Goal: Task Accomplishment & Management: Manage account settings

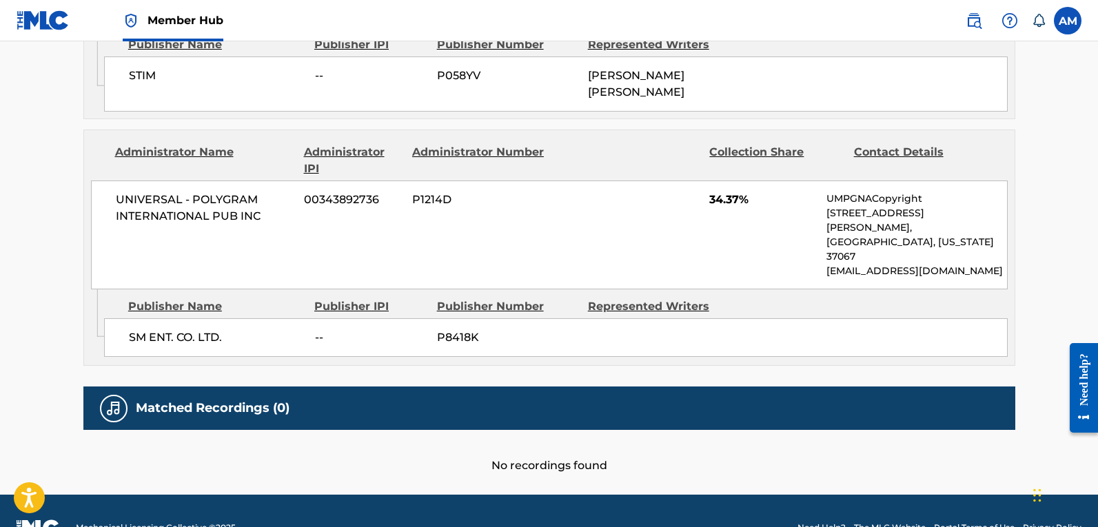
scroll to position [812, 0]
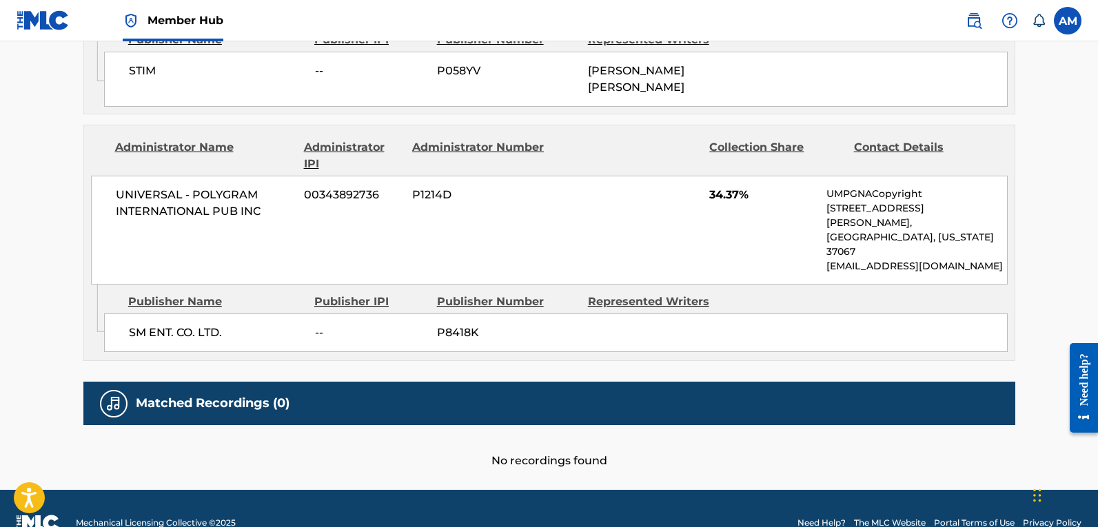
scroll to position [180, 0]
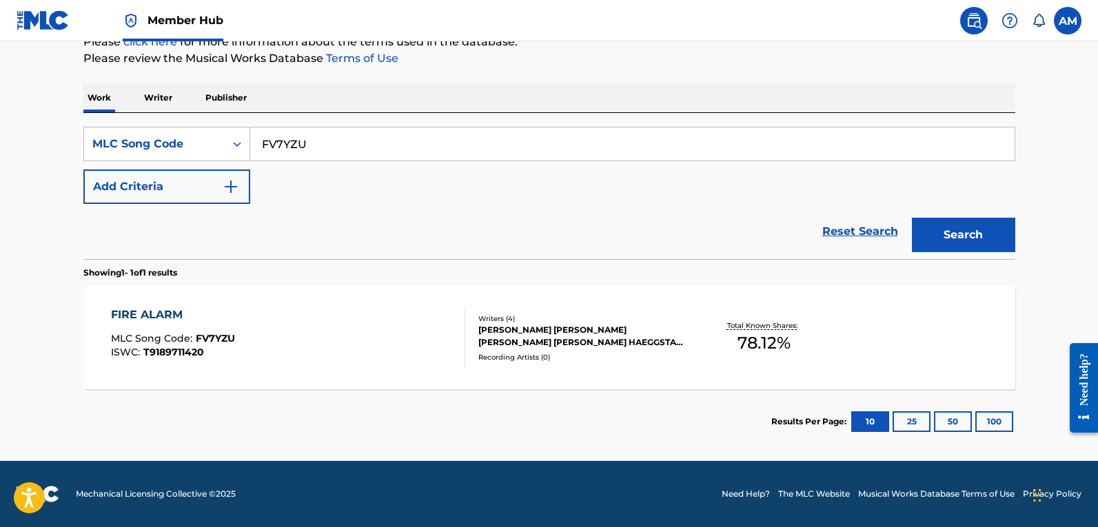
drag, startPoint x: 323, startPoint y: 145, endPoint x: 52, endPoint y: 161, distance: 272.2
click at [52, 161] on main "The MLC Public Work Search The accuracy and completeness of The MLC's data is d…" at bounding box center [549, 161] width 1098 height 600
paste input "WC8JA7"
type input "WC8JA7"
click at [958, 227] on button "Search" at bounding box center [963, 235] width 103 height 34
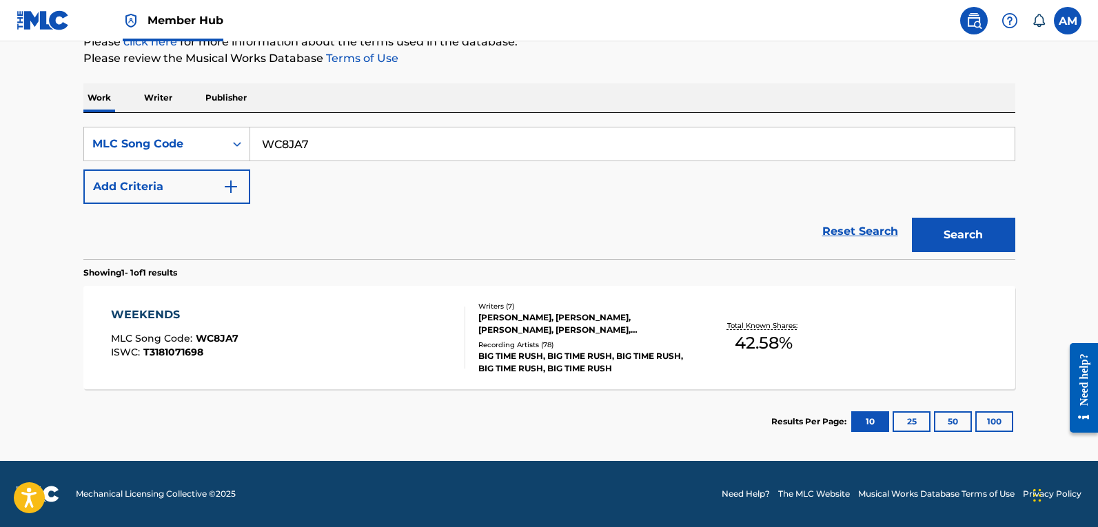
click at [395, 334] on div "WEEKENDS MLC Song Code : WC8JA7 ISWC : T3181071698" at bounding box center [288, 338] width 354 height 62
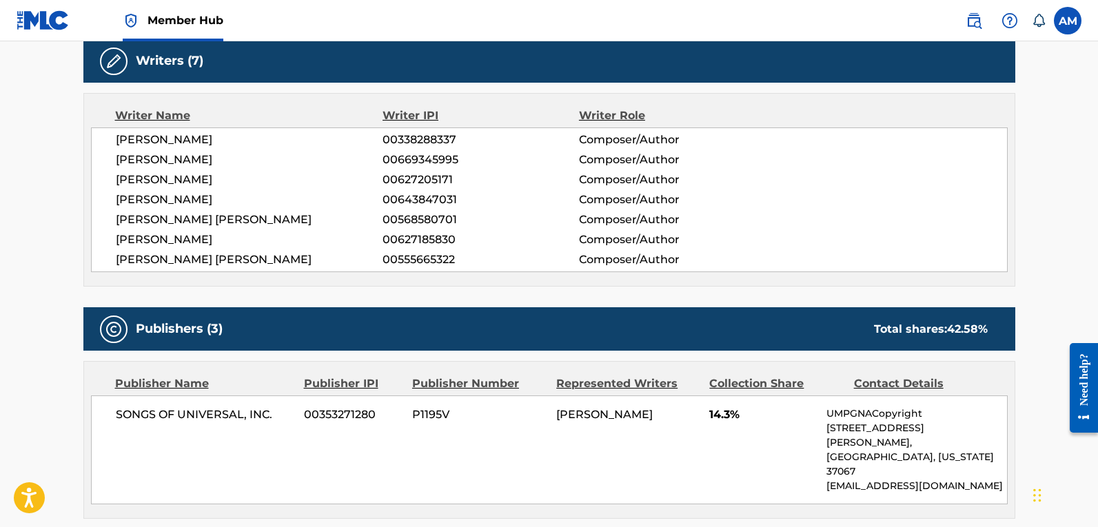
scroll to position [207, 0]
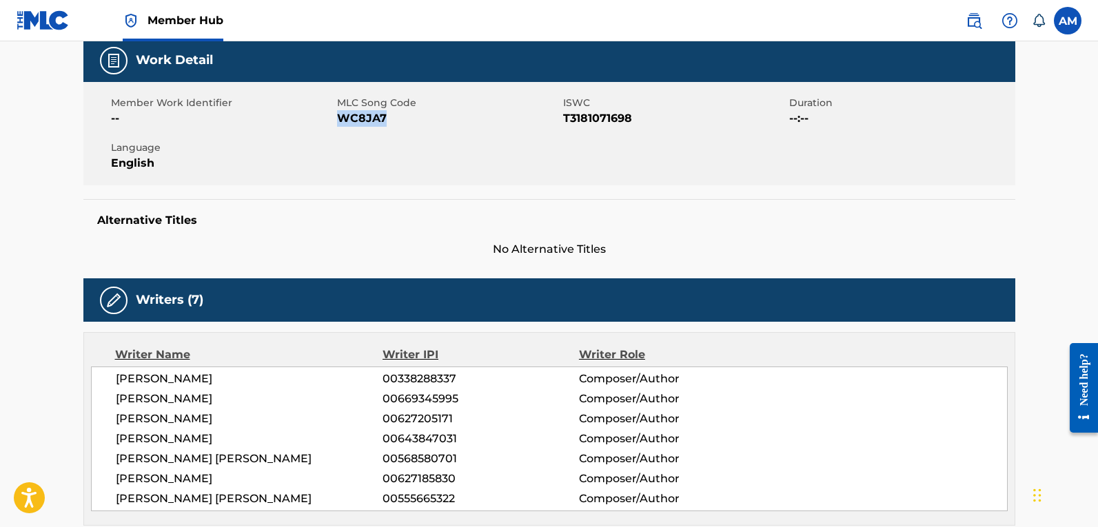
drag, startPoint x: 394, startPoint y: 117, endPoint x: 337, endPoint y: 112, distance: 57.5
click at [337, 112] on span "WC8JA7" at bounding box center [448, 118] width 223 height 17
copy span "WC8JA7"
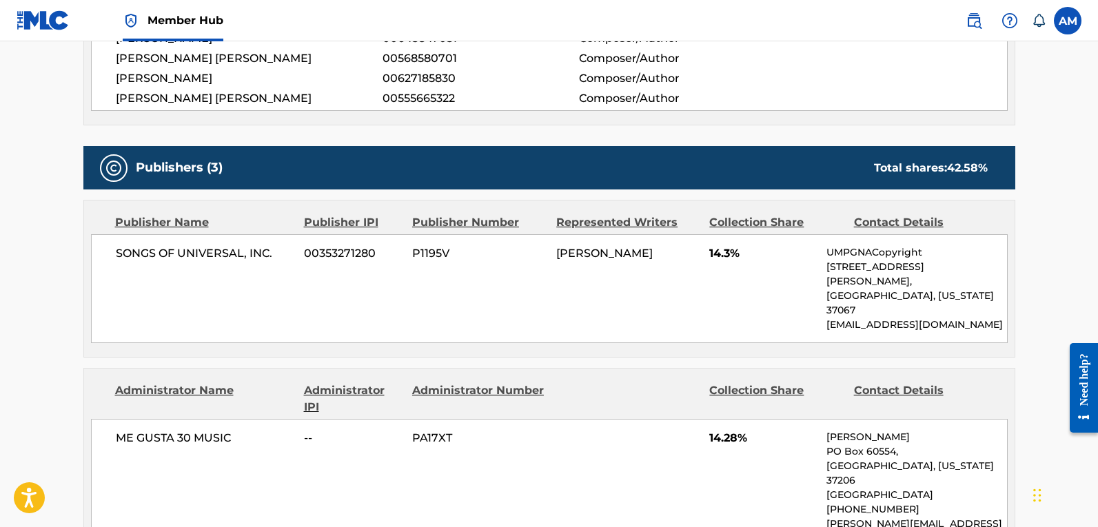
scroll to position [621, 0]
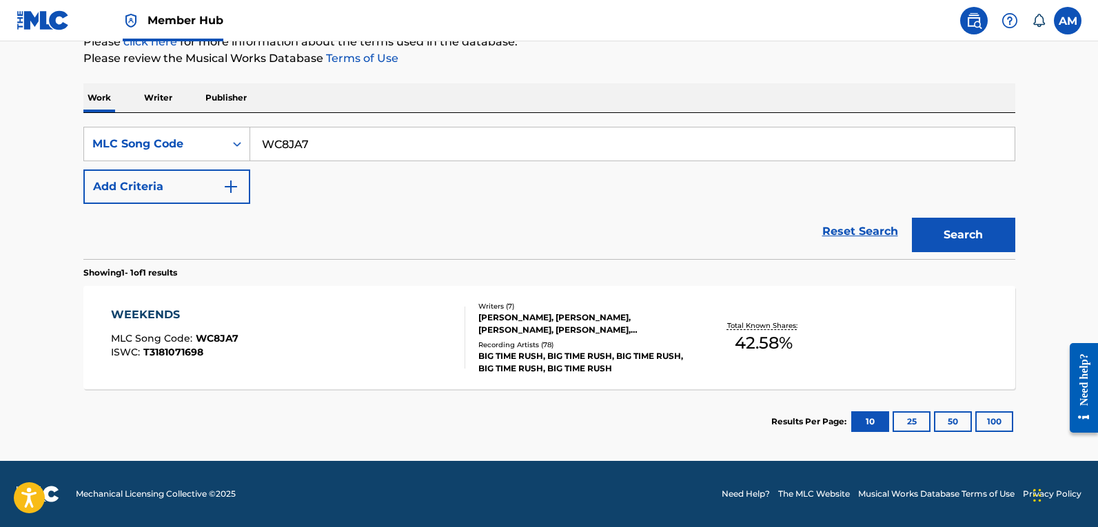
scroll to position [180, 0]
drag, startPoint x: 371, startPoint y: 143, endPoint x: -74, endPoint y: 132, distance: 444.9
click at [0, 132] on html "Accessibility Screen-Reader Guide, Feedback, and Issue Reporting | New window 0…" at bounding box center [549, 83] width 1098 height 527
paste input "E56440"
type input "E56440"
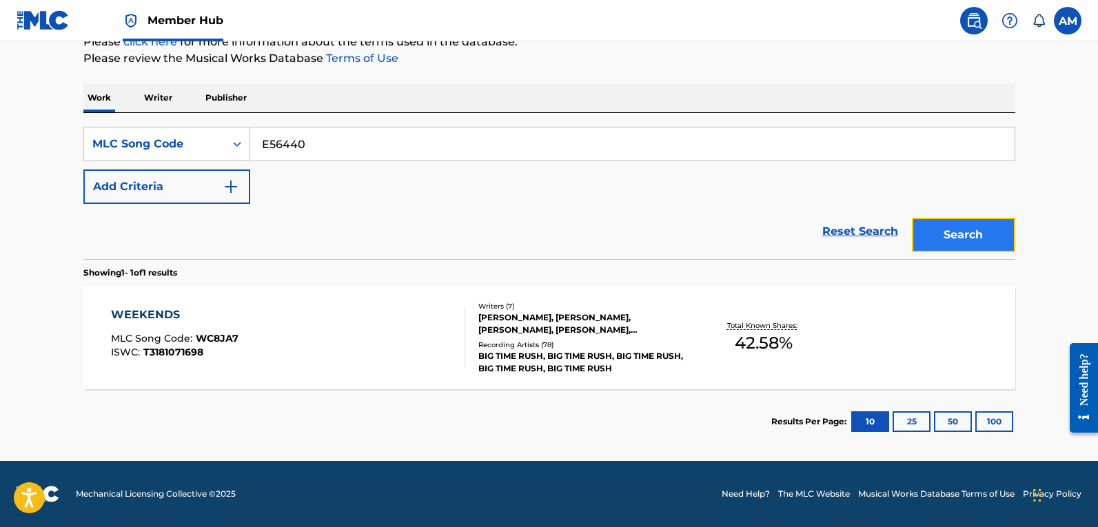
click at [980, 234] on button "Search" at bounding box center [963, 235] width 103 height 34
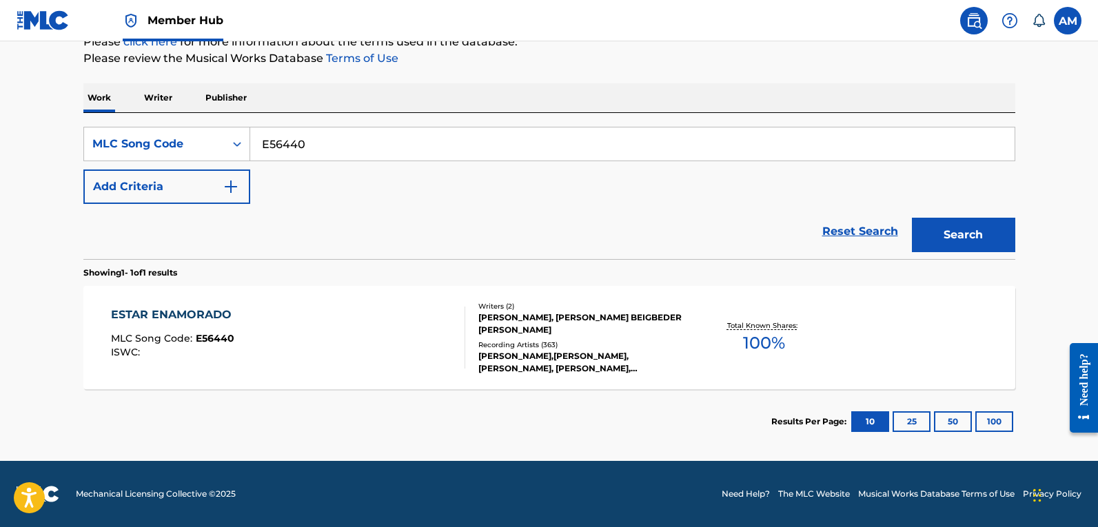
click at [300, 335] on div "ESTAR ENAMORADO MLC Song Code : E56440 ISWC :" at bounding box center [288, 338] width 354 height 62
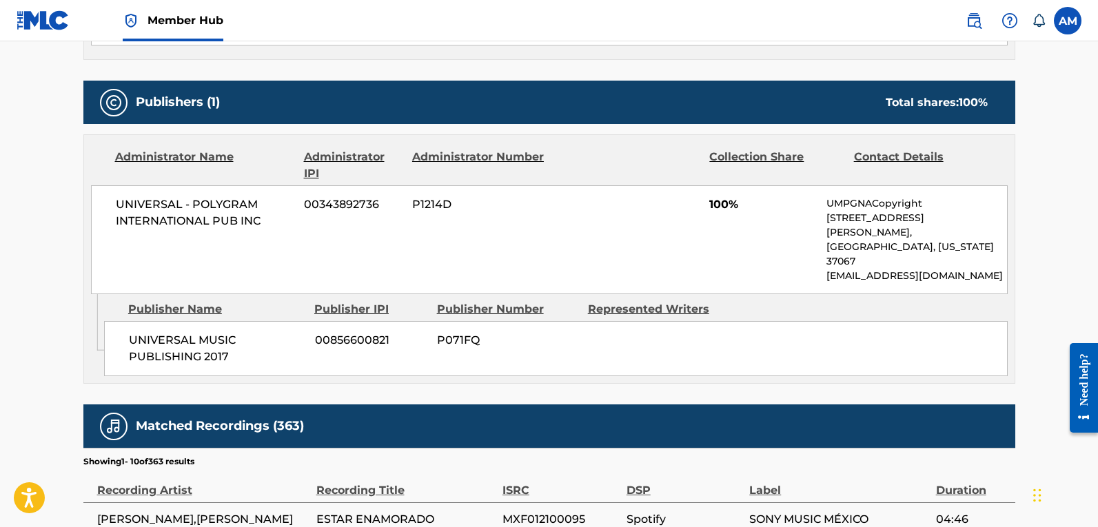
scroll to position [552, 0]
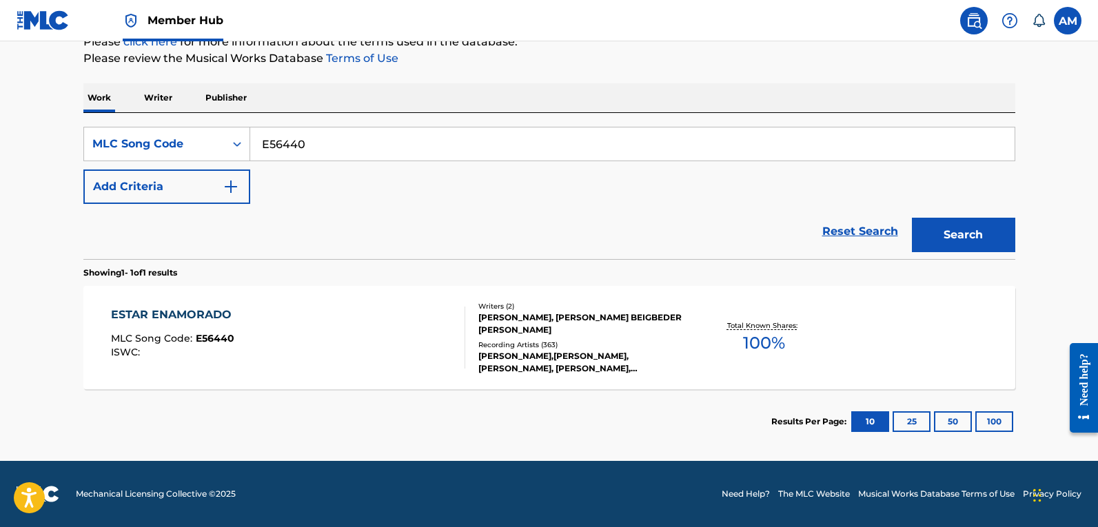
scroll to position [180, 0]
drag, startPoint x: 215, startPoint y: 143, endPoint x: 125, endPoint y: 156, distance: 90.5
click at [118, 151] on div "SearchWithCriteria5bf11484-d201-4742-acd5-14317bcc700e MLC Song Code E56440" at bounding box center [549, 144] width 932 height 34
paste input "L53445"
type input "L53445"
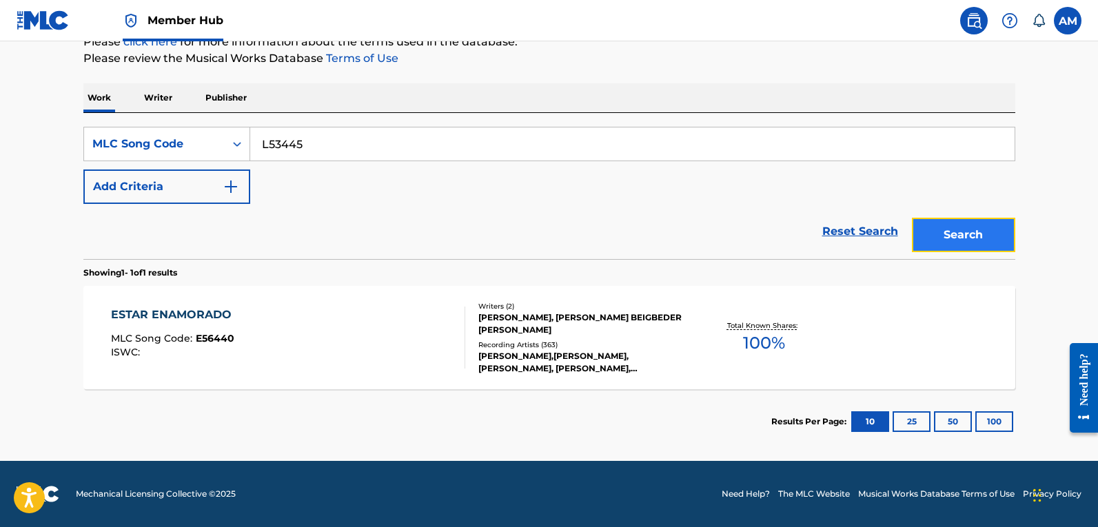
click at [970, 242] on button "Search" at bounding box center [963, 235] width 103 height 34
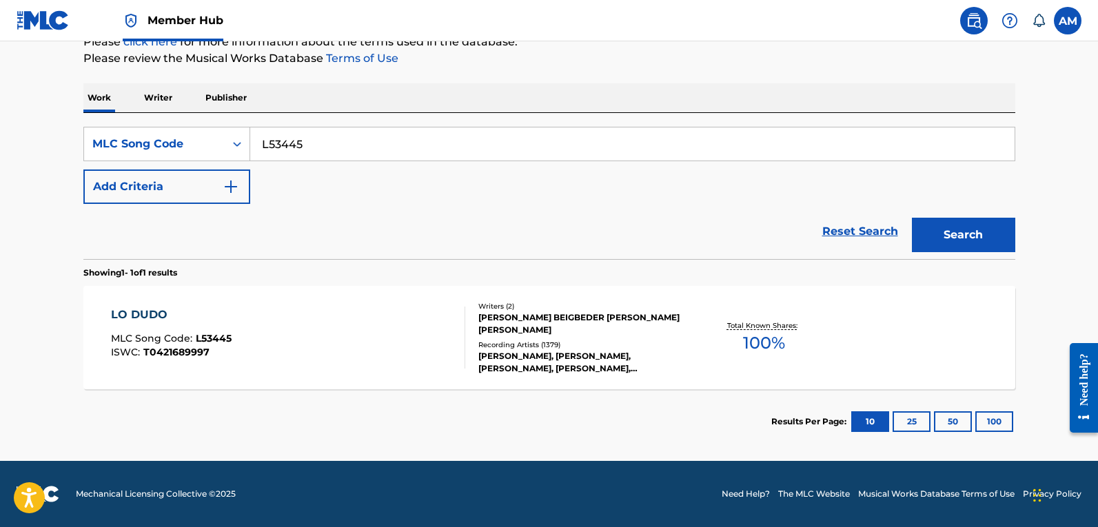
click at [428, 354] on div "LO DUDO MLC Song Code : L53445 ISWC : T0421689997" at bounding box center [288, 338] width 354 height 62
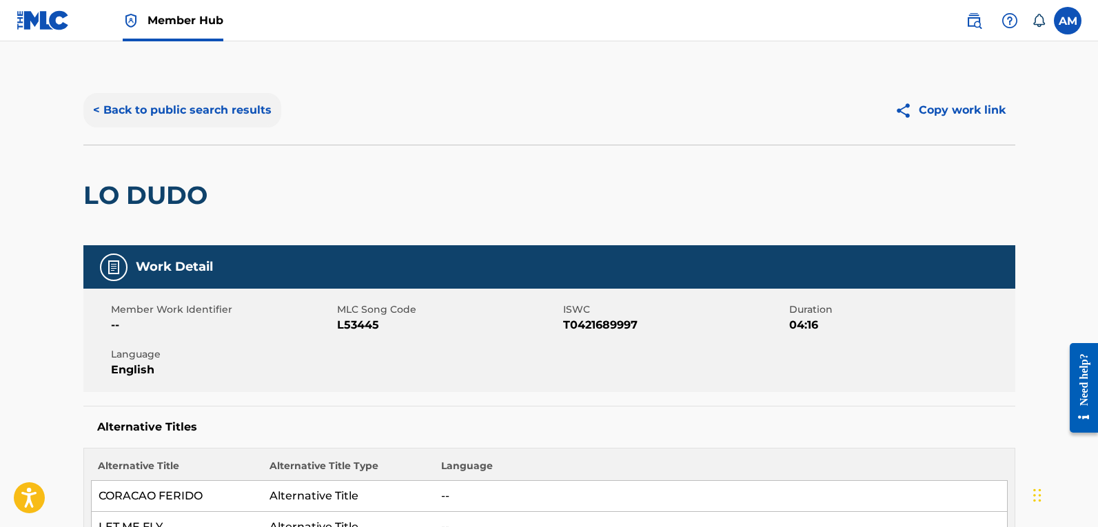
click at [218, 112] on button "< Back to public search results" at bounding box center [182, 110] width 198 height 34
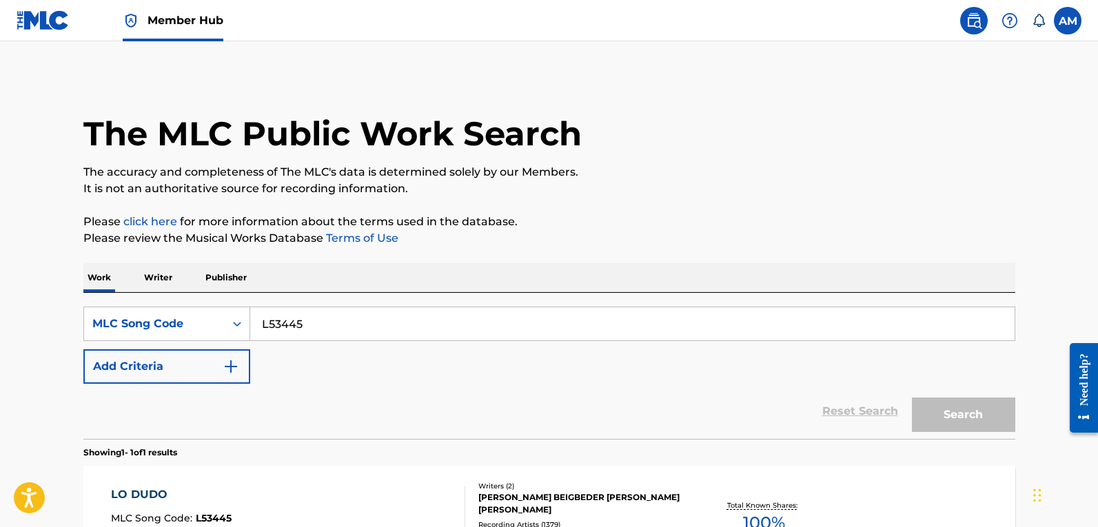
scroll to position [144, 0]
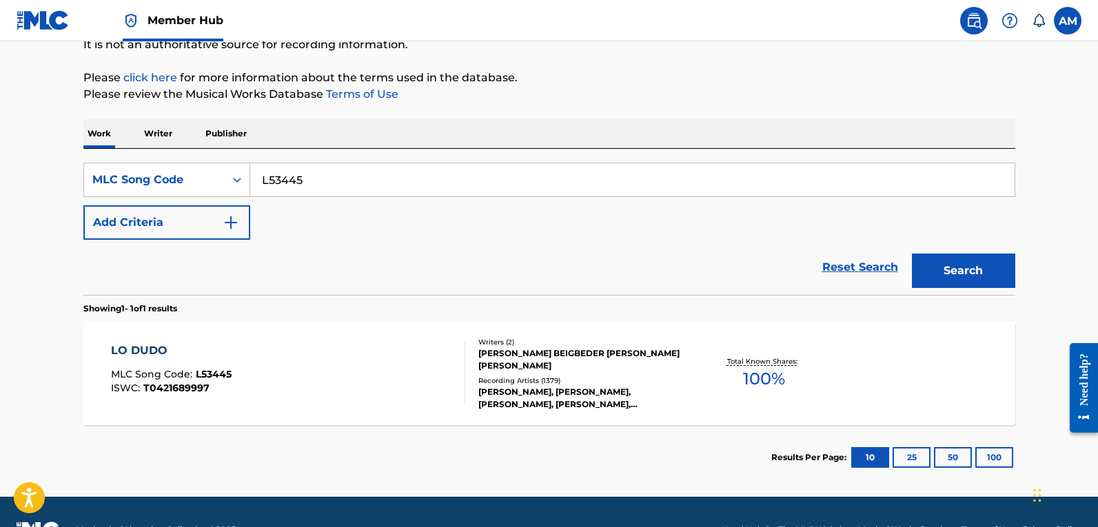
drag, startPoint x: 314, startPoint y: 181, endPoint x: -158, endPoint y: 179, distance: 471.6
click at [0, 179] on html "Accessibility Screen-Reader Guide, Feedback, and Issue Reporting | New window 0…" at bounding box center [549, 119] width 1098 height 527
click at [993, 269] on button "Search" at bounding box center [963, 271] width 103 height 34
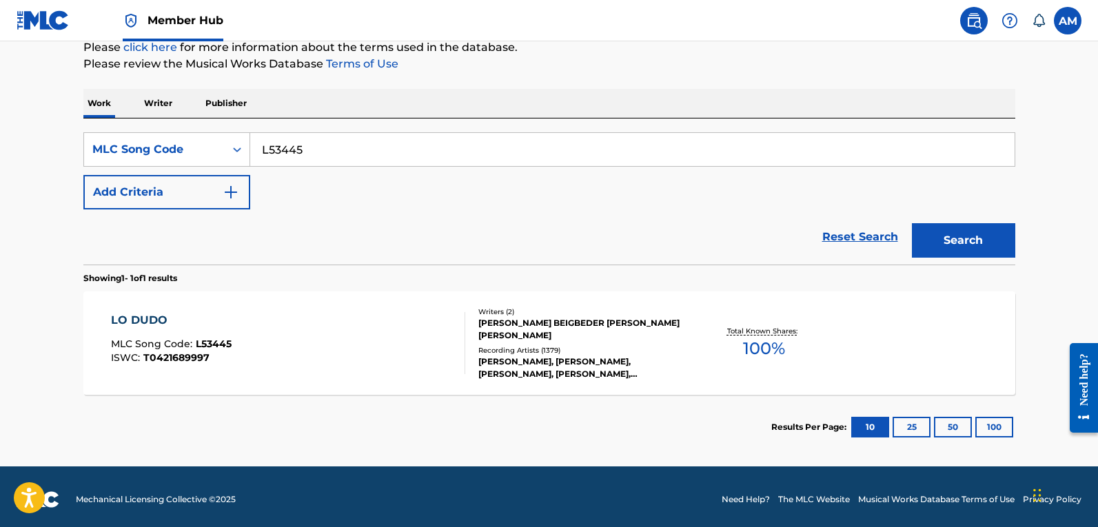
scroll to position [180, 0]
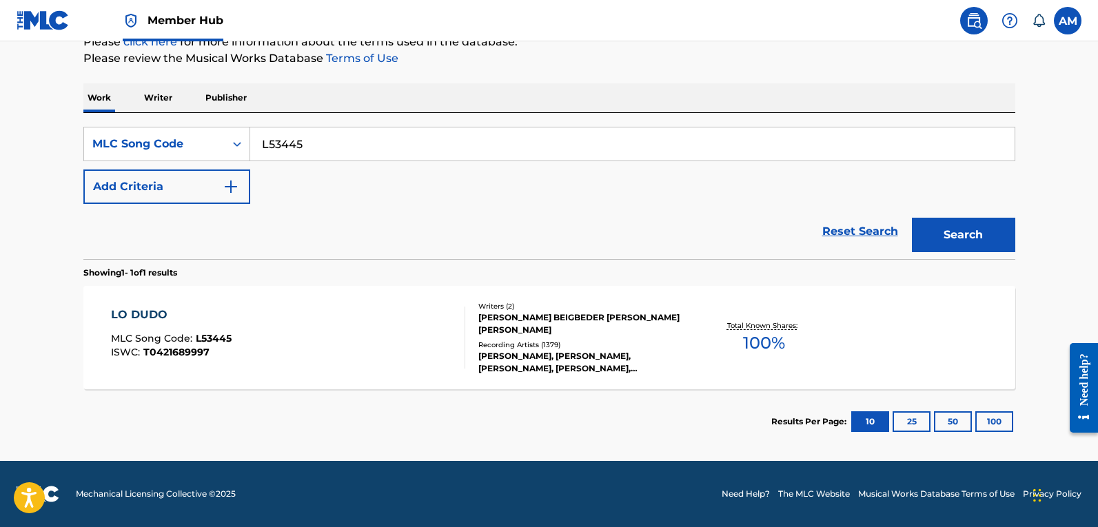
click at [366, 336] on div "LO DUDO MLC Song Code : L53445 ISWC : T0421689997" at bounding box center [288, 338] width 354 height 62
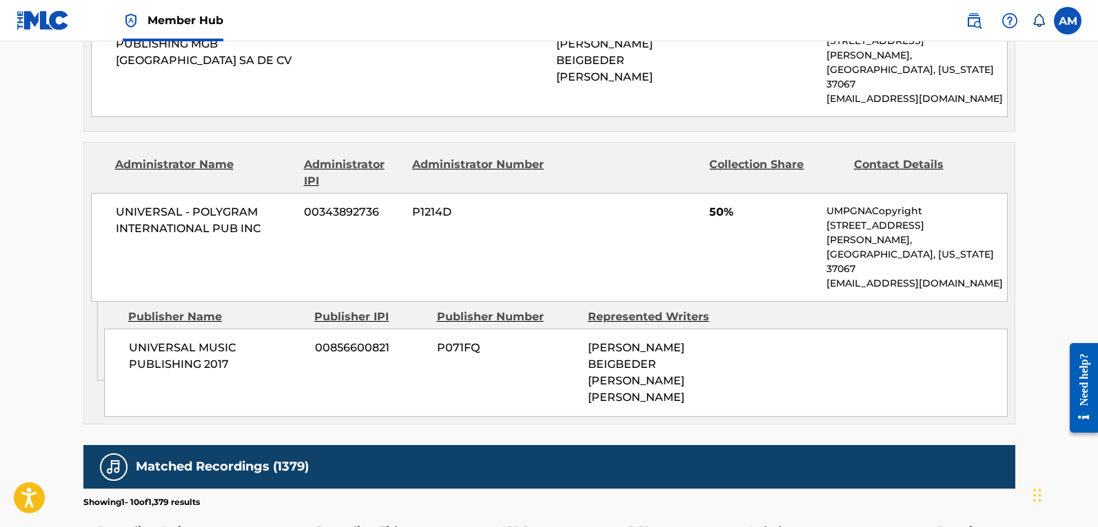
scroll to position [965, 0]
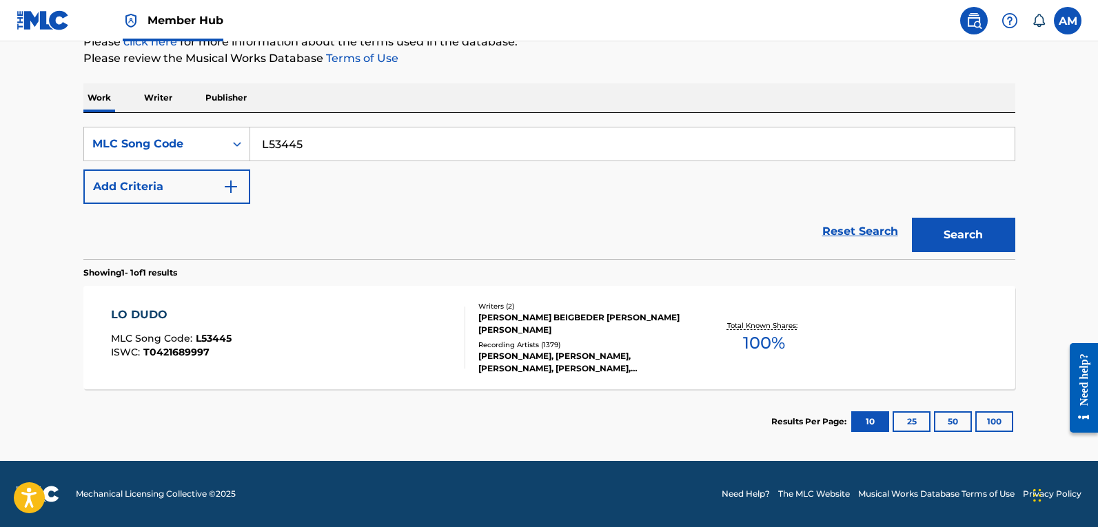
scroll to position [180, 0]
drag, startPoint x: 172, startPoint y: 165, endPoint x: 36, endPoint y: 174, distance: 136.8
click at [21, 169] on main "The MLC Public Work Search The accuracy and completeness of The MLC's data is d…" at bounding box center [549, 161] width 1098 height 600
paste input "A23770"
type input "A23770"
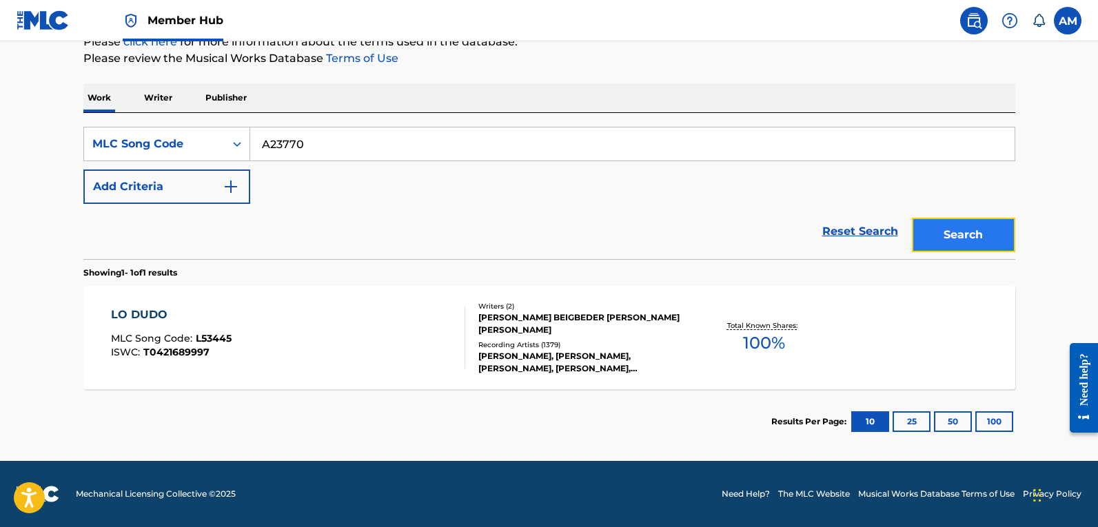
click at [976, 234] on button "Search" at bounding box center [963, 235] width 103 height 34
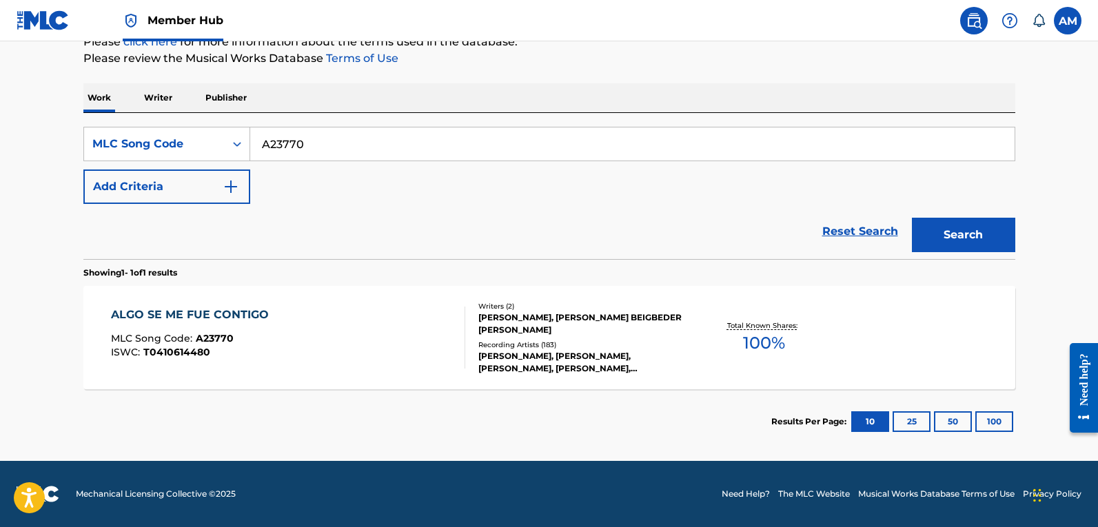
click at [578, 347] on div "Recording Artists ( 183 )" at bounding box center [583, 345] width 208 height 10
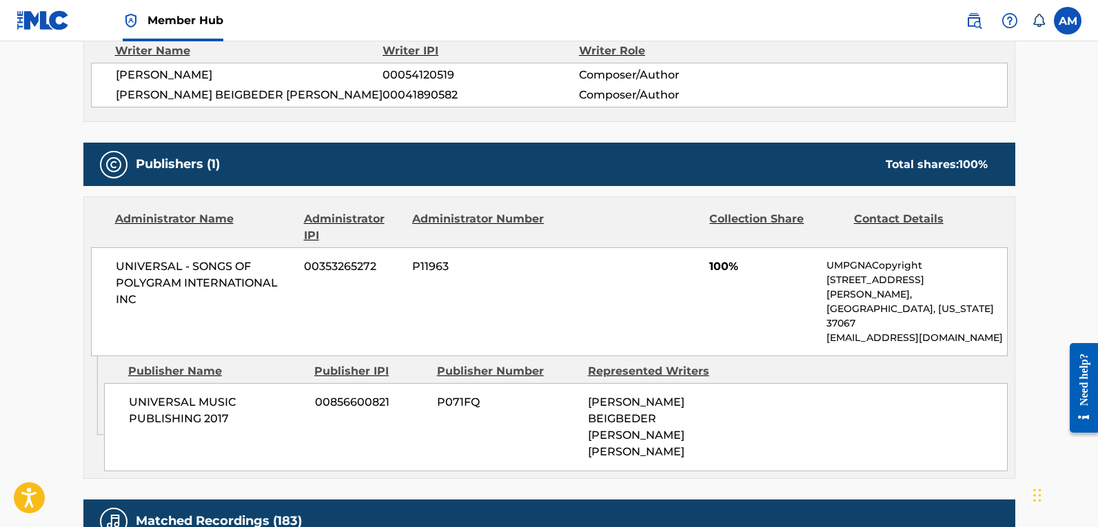
scroll to position [621, 0]
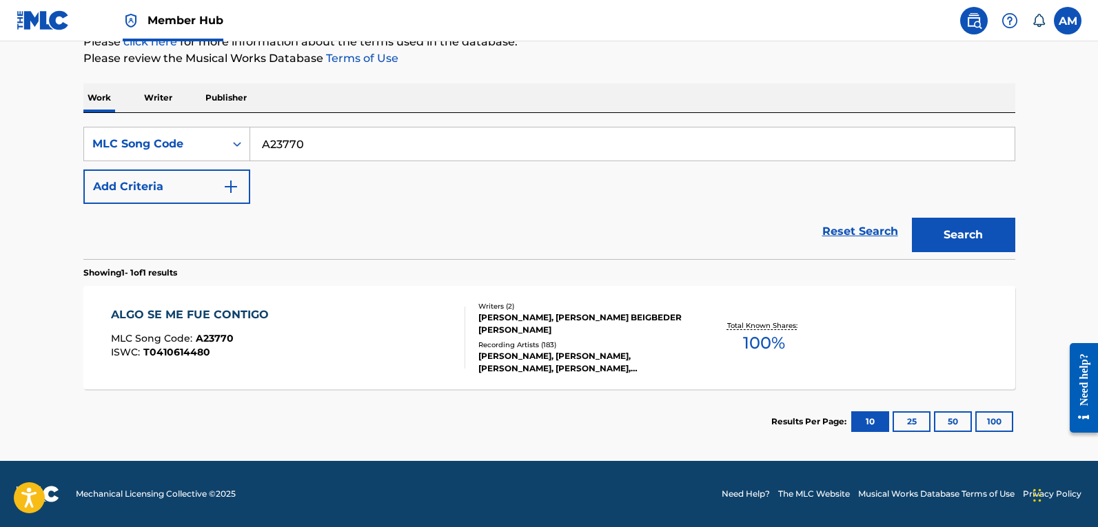
scroll to position [180, 0]
drag, startPoint x: 353, startPoint y: 148, endPoint x: -76, endPoint y: 145, distance: 428.9
click at [0, 145] on html "Accessibility Screen-Reader Guide, Feedback, and Issue Reporting | New window 0…" at bounding box center [549, 83] width 1098 height 527
paste input "00509"
type input "A00509"
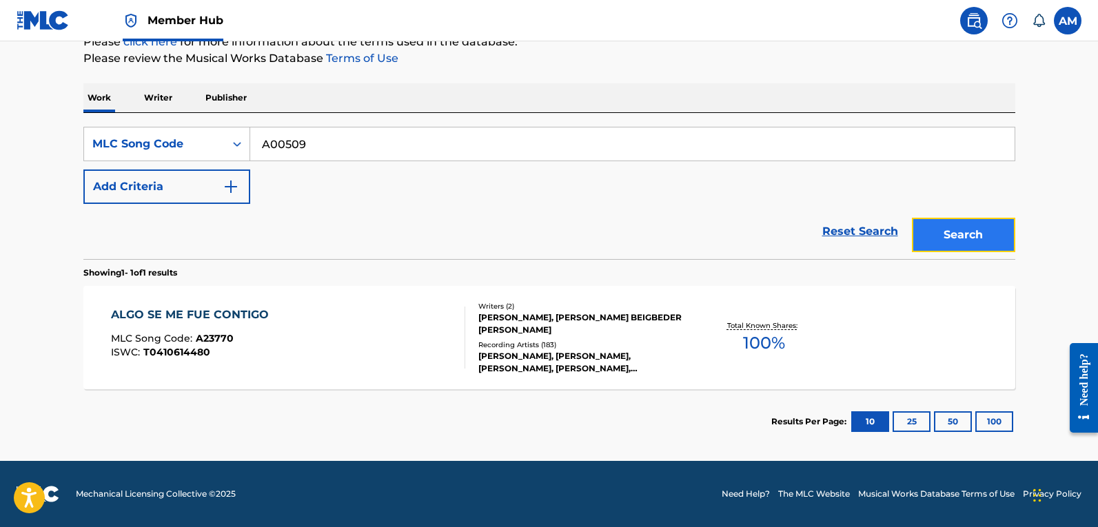
click at [981, 234] on button "Search" at bounding box center [963, 235] width 103 height 34
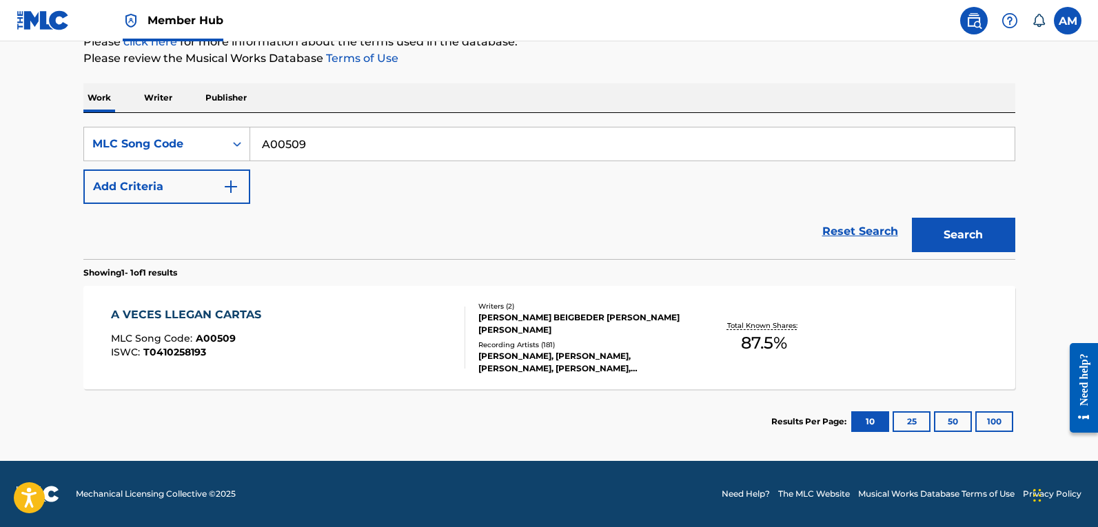
click at [470, 336] on div "Writers ( 2 ) MANUEL ALVAREZ BEIGBEDER PEREZ, PURIFICACION CASAS ROMERO Recordi…" at bounding box center [575, 338] width 221 height 74
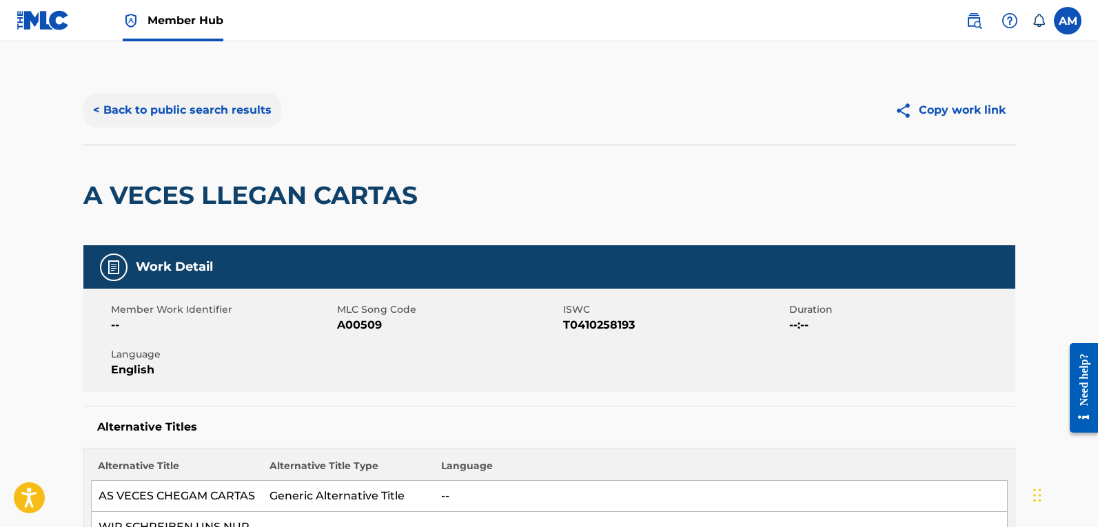
click at [228, 110] on button "< Back to public search results" at bounding box center [182, 110] width 198 height 34
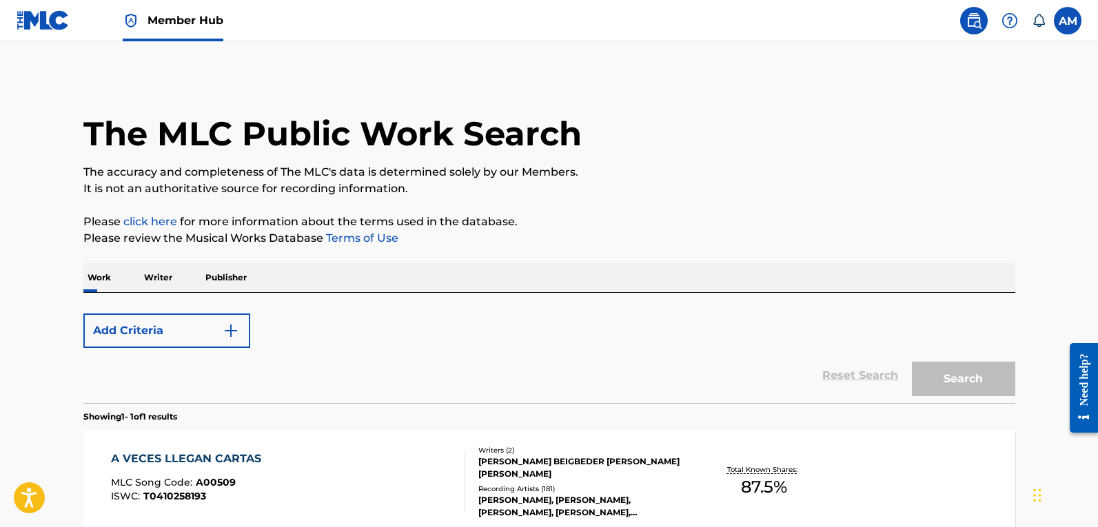
scroll to position [144, 0]
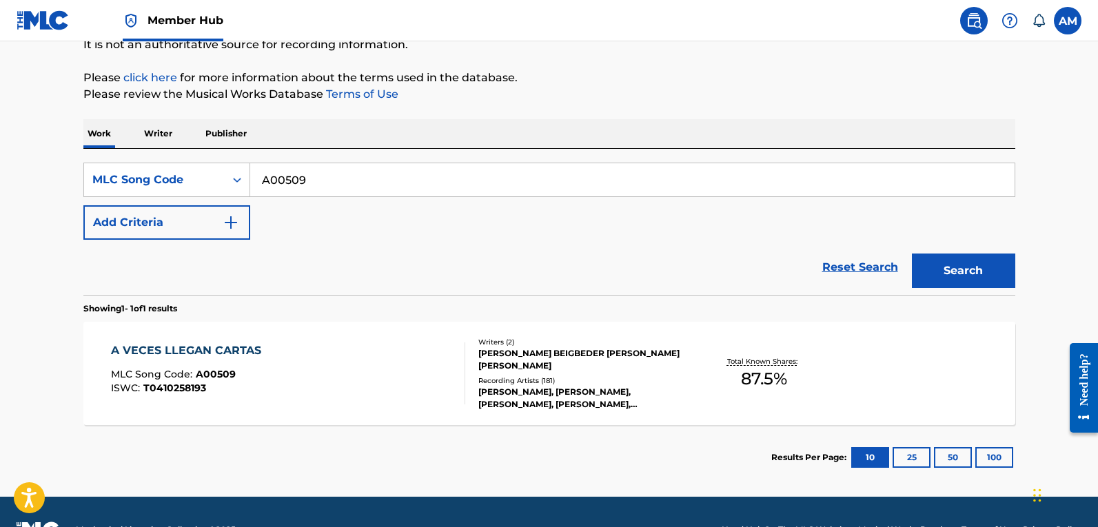
drag, startPoint x: 340, startPoint y: 185, endPoint x: 23, endPoint y: 181, distance: 317.2
click at [12, 184] on main "The MLC Public Work Search The accuracy and completeness of The MLC's data is d…" at bounding box center [549, 197] width 1098 height 600
paste input "H12932"
type input "H12932"
click at [980, 262] on button "Search" at bounding box center [963, 271] width 103 height 34
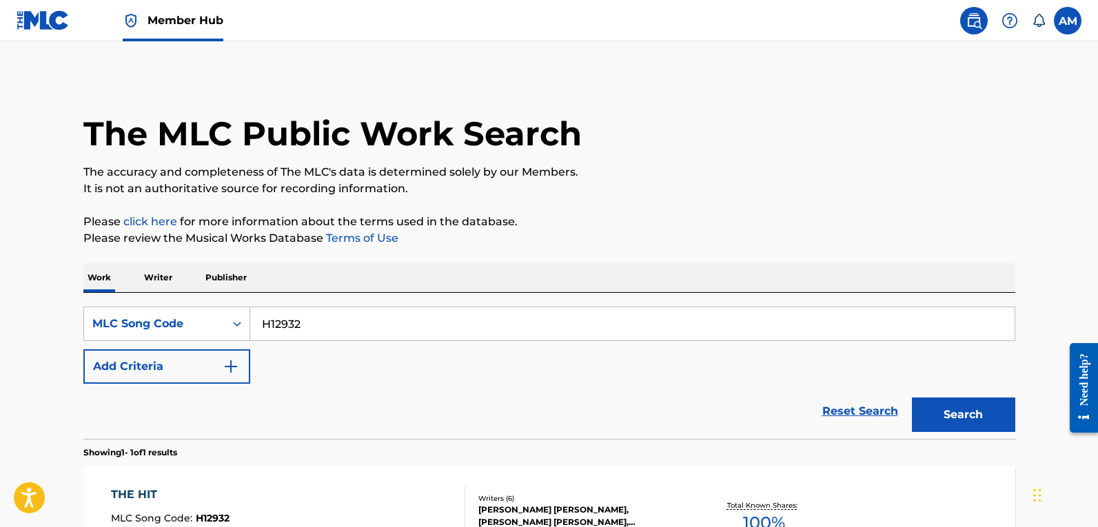
scroll to position [180, 0]
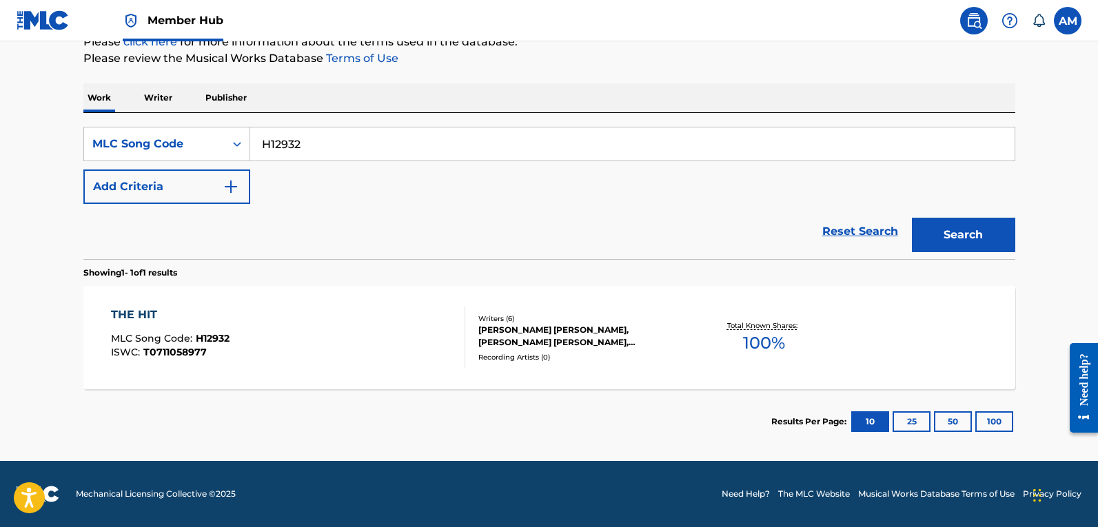
click at [395, 346] on div "THE HIT MLC Song Code : H12932 ISWC : T0711058977" at bounding box center [288, 338] width 354 height 62
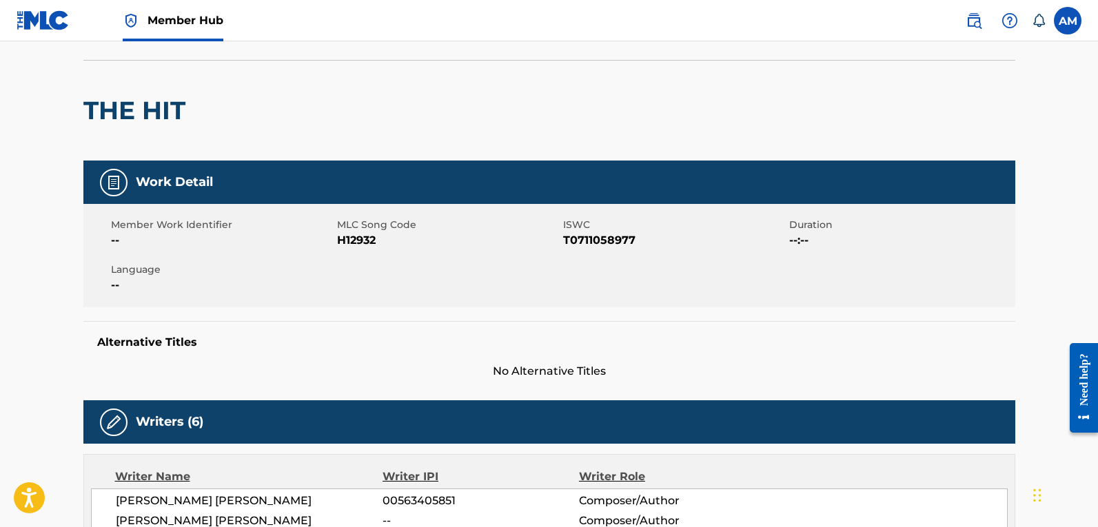
scroll to position [69, 0]
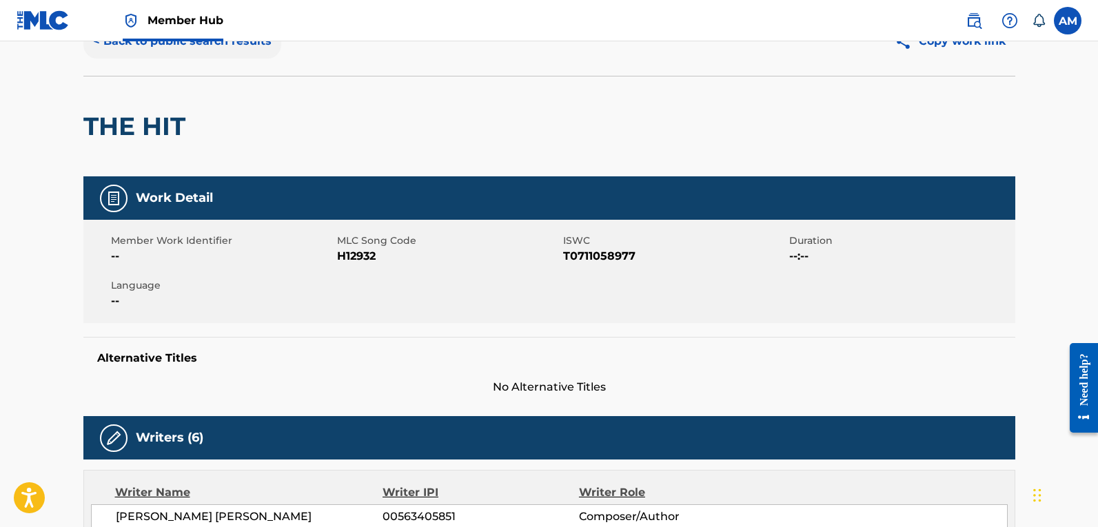
click at [248, 43] on button "< Back to public search results" at bounding box center [182, 41] width 198 height 34
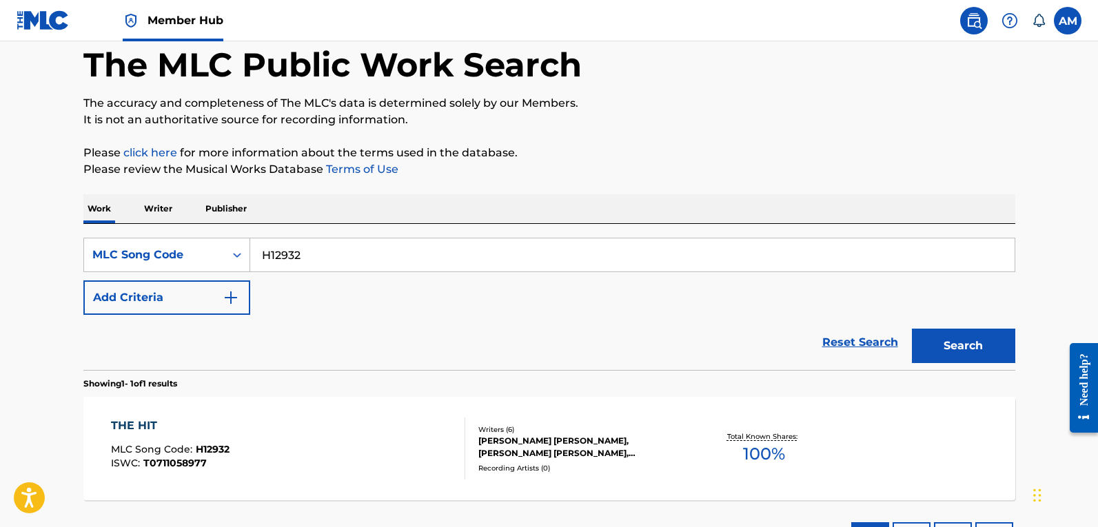
scroll to position [144, 0]
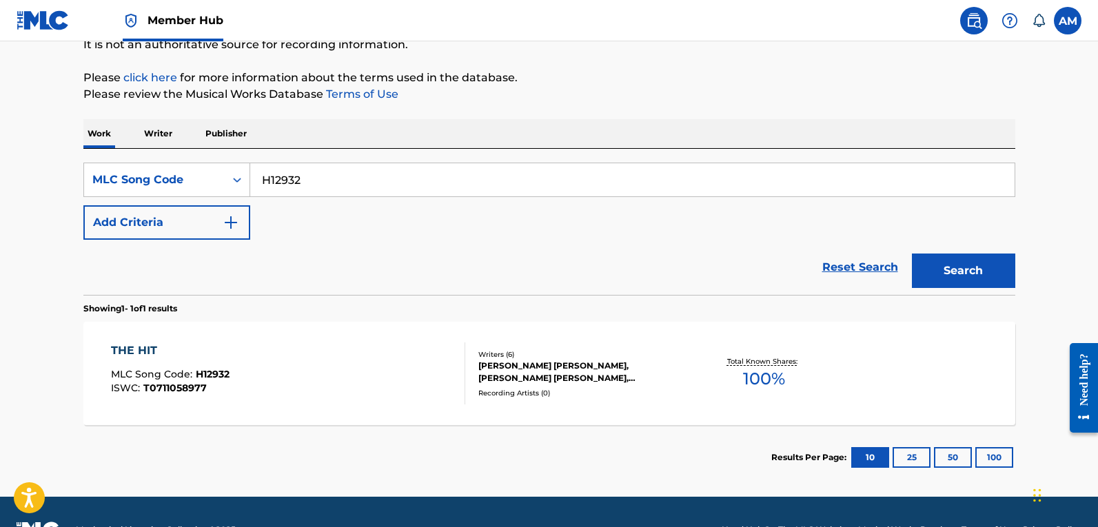
drag, startPoint x: 40, startPoint y: 180, endPoint x: -24, endPoint y: 181, distance: 64.1
click at [0, 181] on html "Accessibility Screen-Reader Guide, Feedback, and Issue Reporting | New window 0…" at bounding box center [549, 119] width 1098 height 527
paste input "E3919U"
type input "E3919U"
click at [991, 270] on button "Search" at bounding box center [963, 271] width 103 height 34
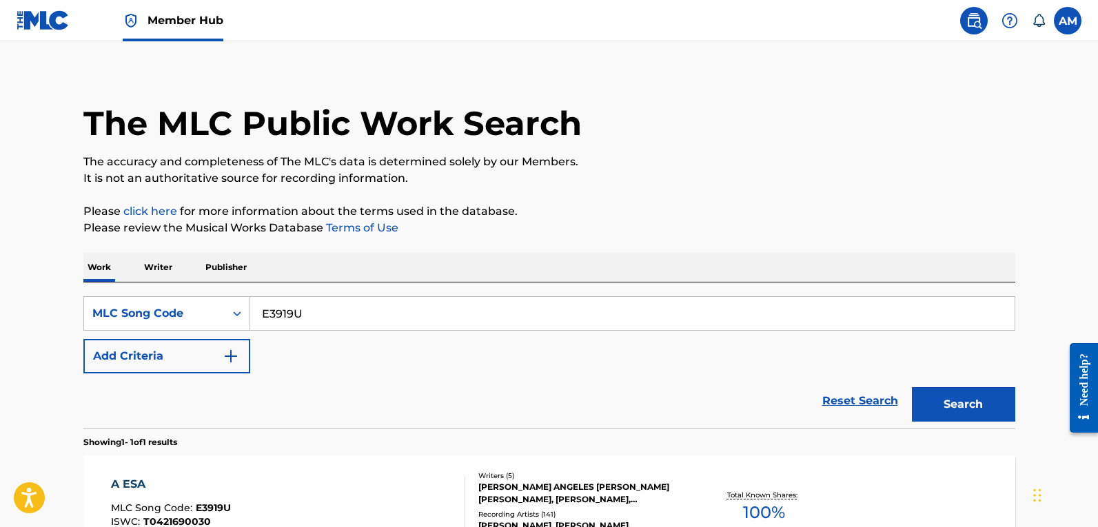
scroll to position [180, 0]
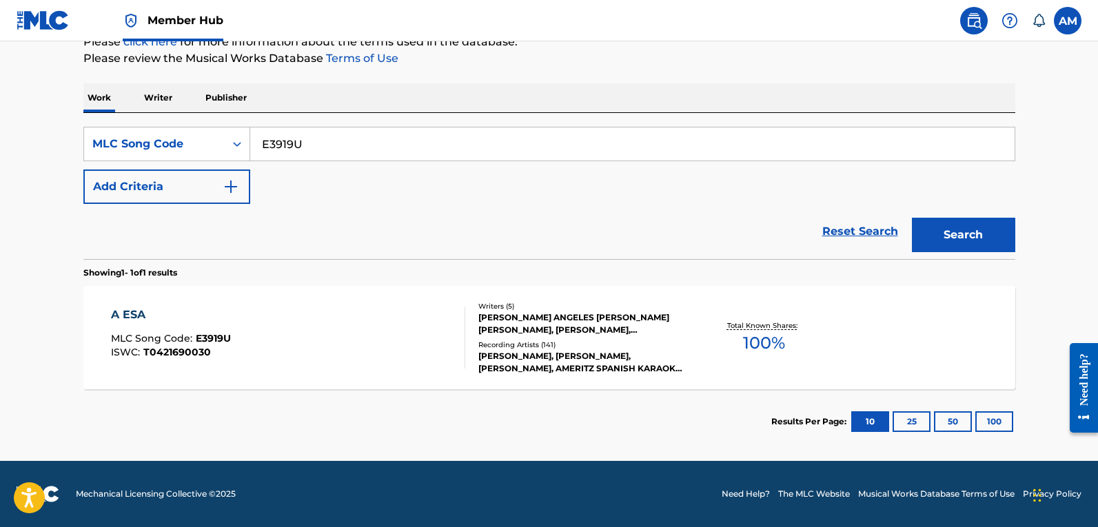
click at [355, 345] on div "A ESA MLC Song Code : E3919U ISWC : T0421690030" at bounding box center [288, 338] width 354 height 62
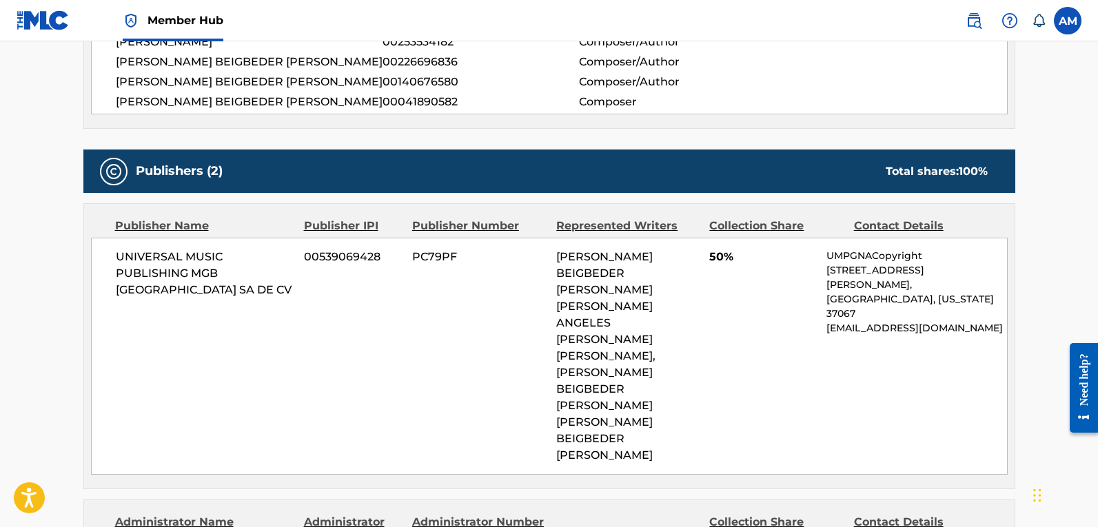
scroll to position [414, 0]
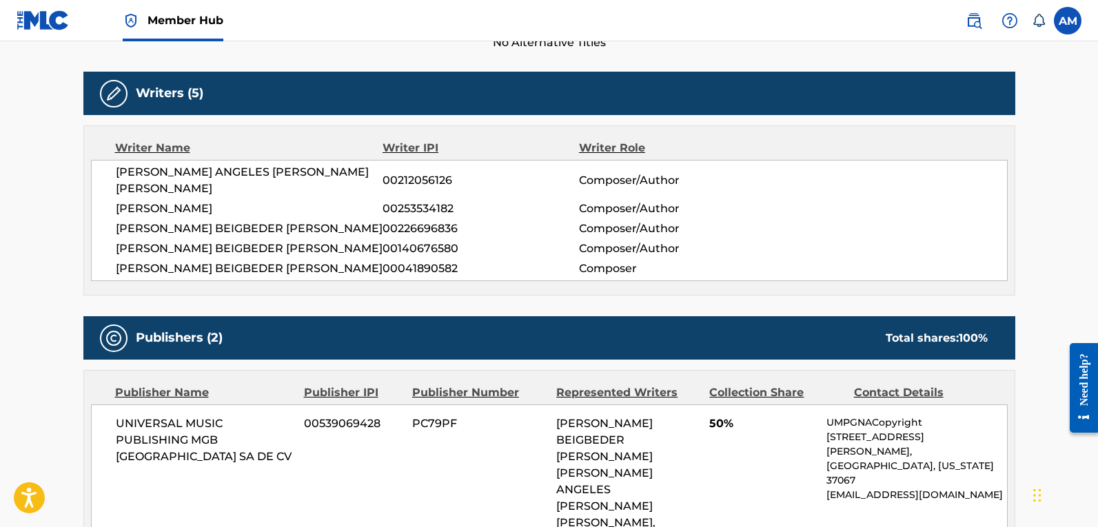
scroll to position [180, 0]
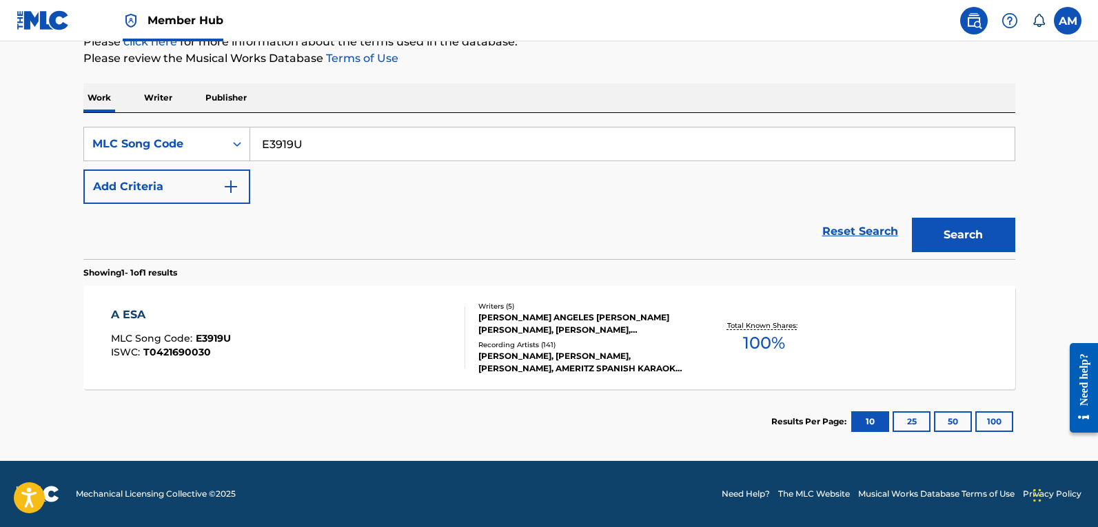
drag, startPoint x: 323, startPoint y: 136, endPoint x: -18, endPoint y: 140, distance: 340.6
click at [0, 140] on html "Accessibility Screen-Reader Guide, Feedback, and Issue Reporting | New window 0…" at bounding box center [549, 83] width 1098 height 527
paste input "S2799G"
type input "S2799G"
click at [947, 231] on button "Search" at bounding box center [963, 235] width 103 height 34
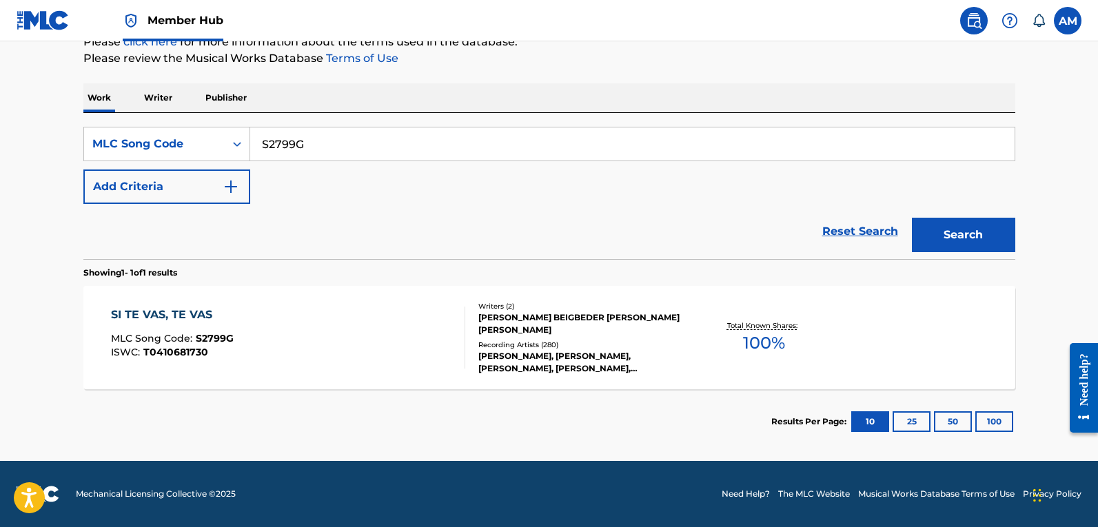
click at [253, 340] on div "SI TE VAS, TE VAS MLC Song Code : S2799G ISWC : T0410681730" at bounding box center [288, 338] width 354 height 62
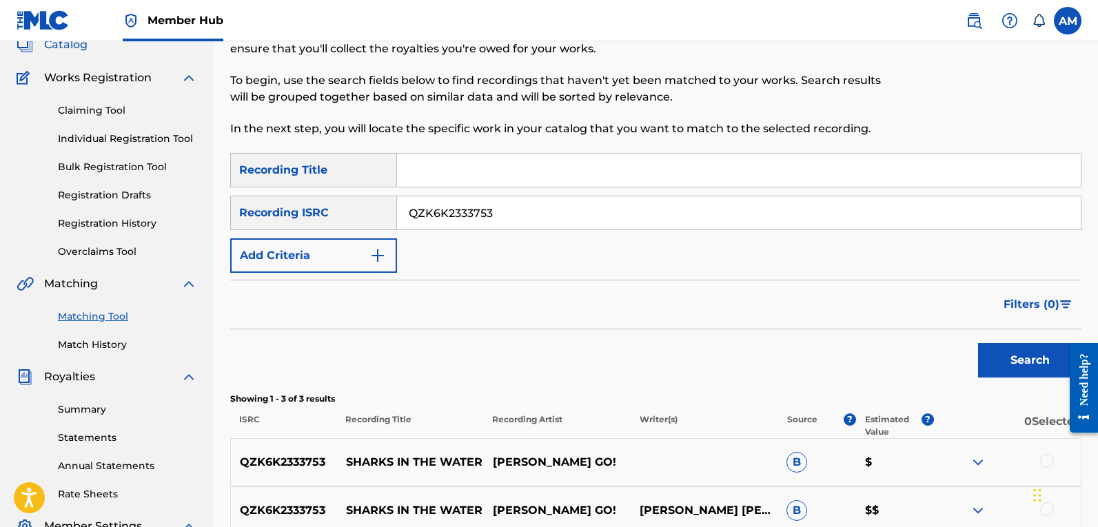
click at [72, 48] on span "Catalog" at bounding box center [65, 45] width 43 height 17
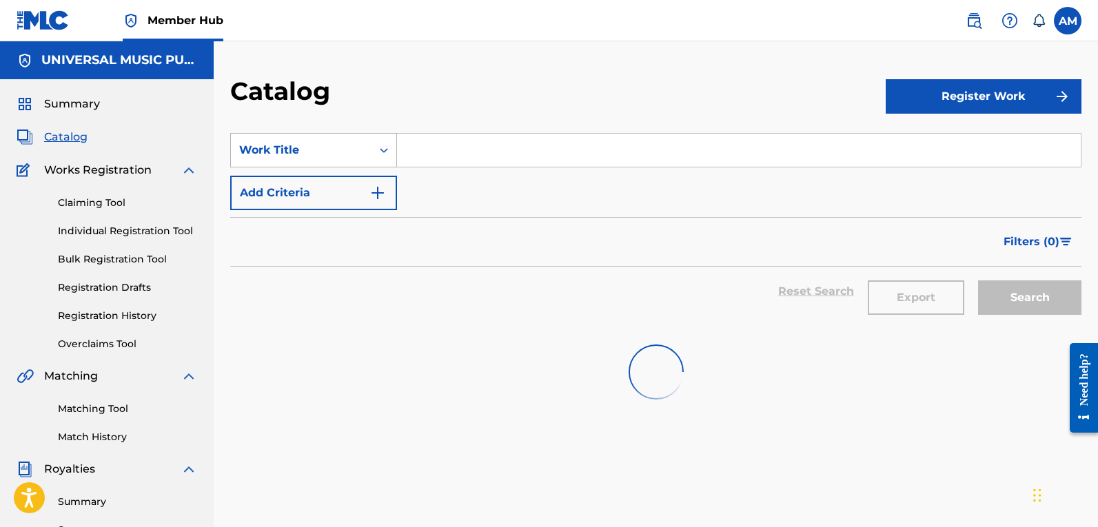
click at [334, 144] on div "Work Title" at bounding box center [301, 150] width 124 height 17
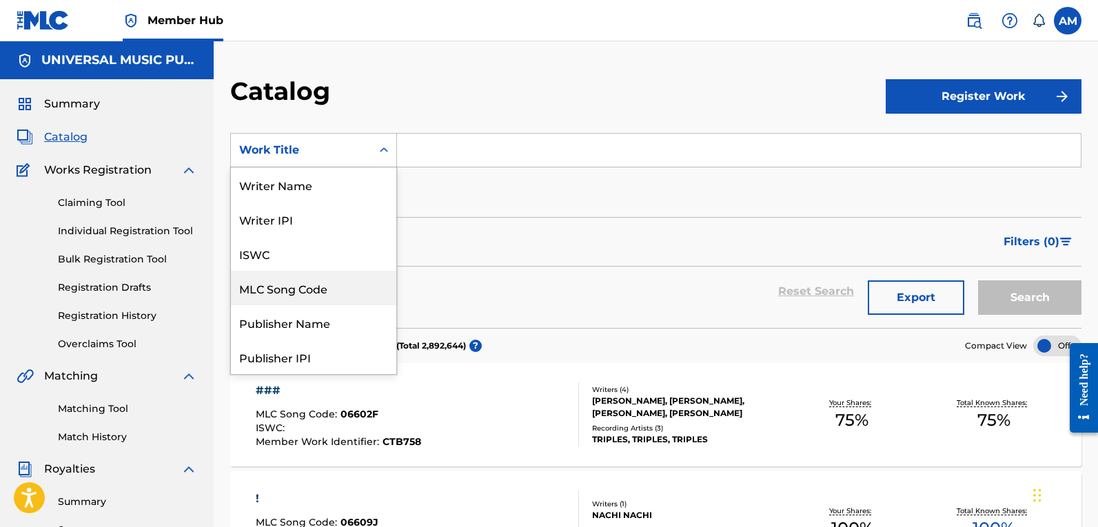
click at [318, 278] on div "MLC Song Code" at bounding box center [313, 288] width 165 height 34
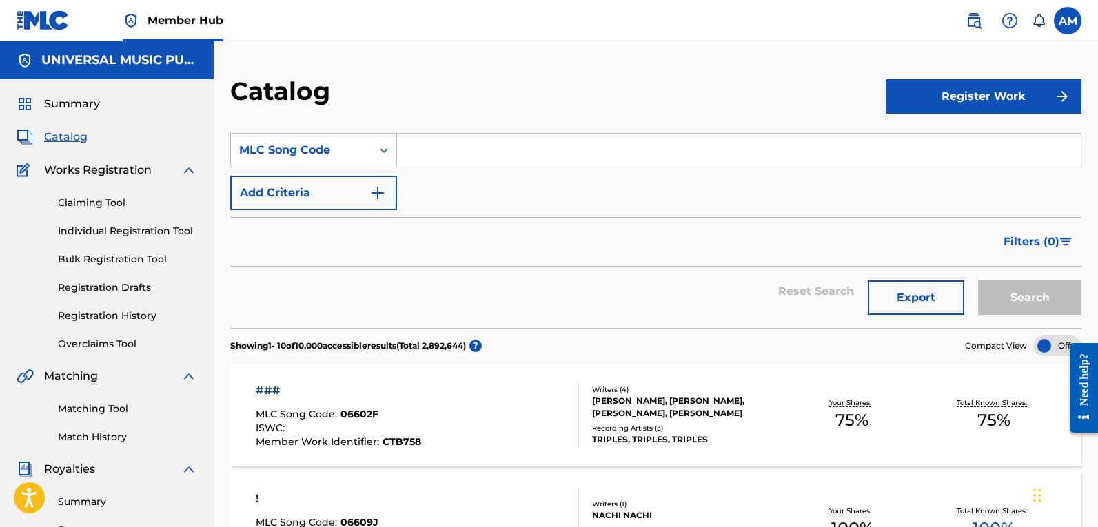
click at [461, 162] on input "Search Form" at bounding box center [739, 150] width 684 height 33
paste input "WC8JA7"
type input "WC8JA7"
click at [1025, 304] on button "Search" at bounding box center [1029, 298] width 103 height 34
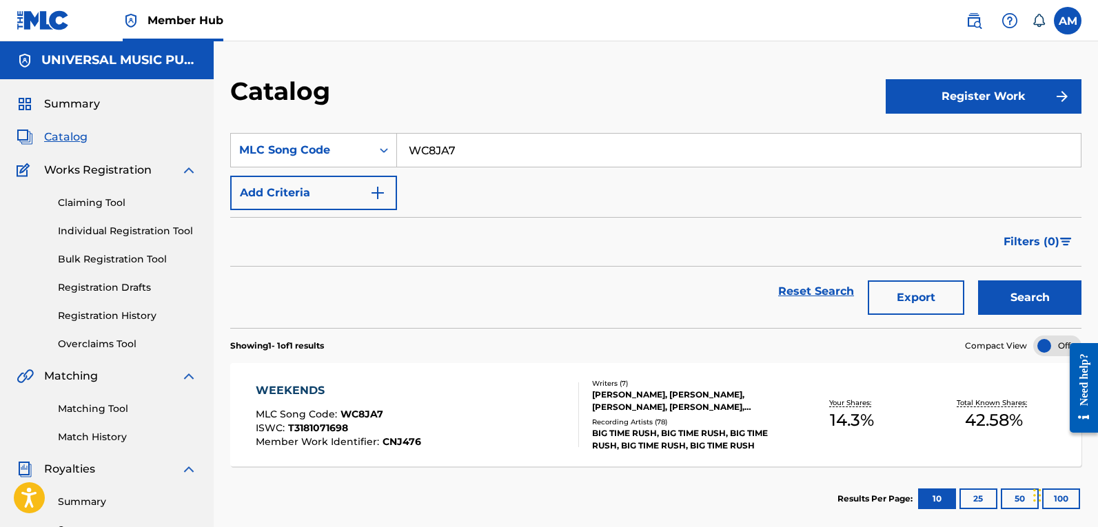
click at [799, 397] on div "Your Shares: 14.3 %" at bounding box center [852, 415] width 141 height 42
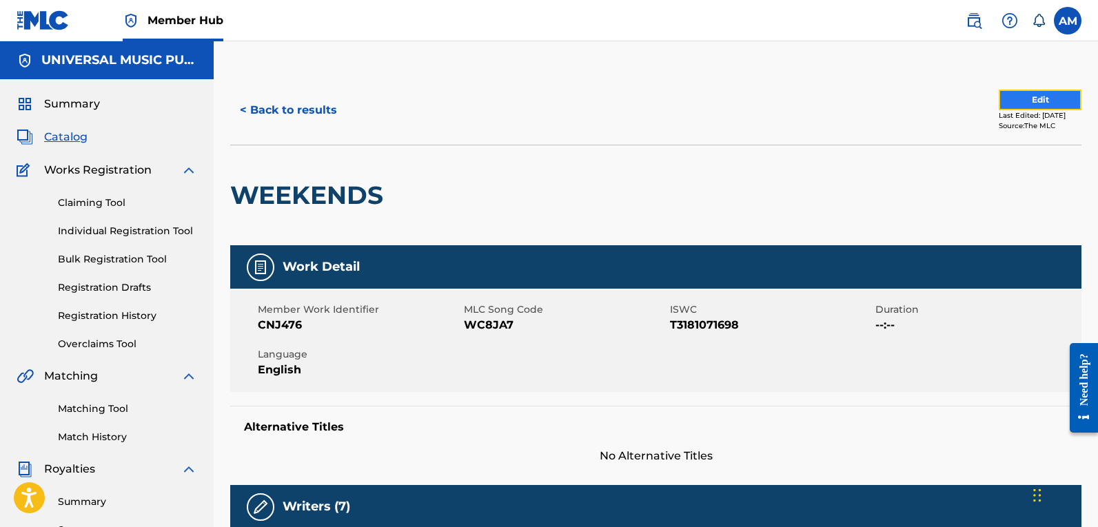
click at [1008, 95] on button "Edit" at bounding box center [1040, 100] width 83 height 21
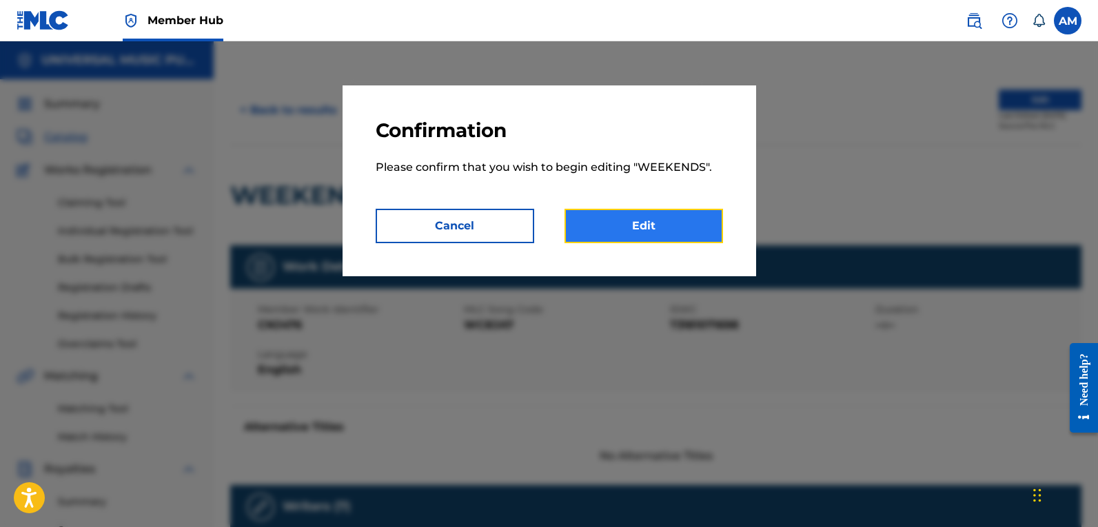
click at [629, 239] on link "Edit" at bounding box center [644, 226] width 159 height 34
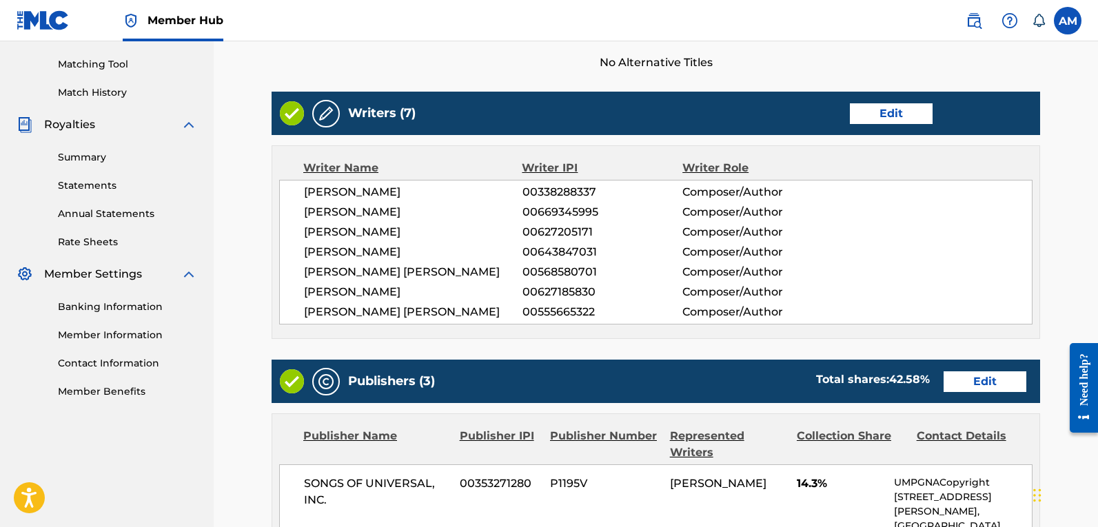
scroll to position [621, 0]
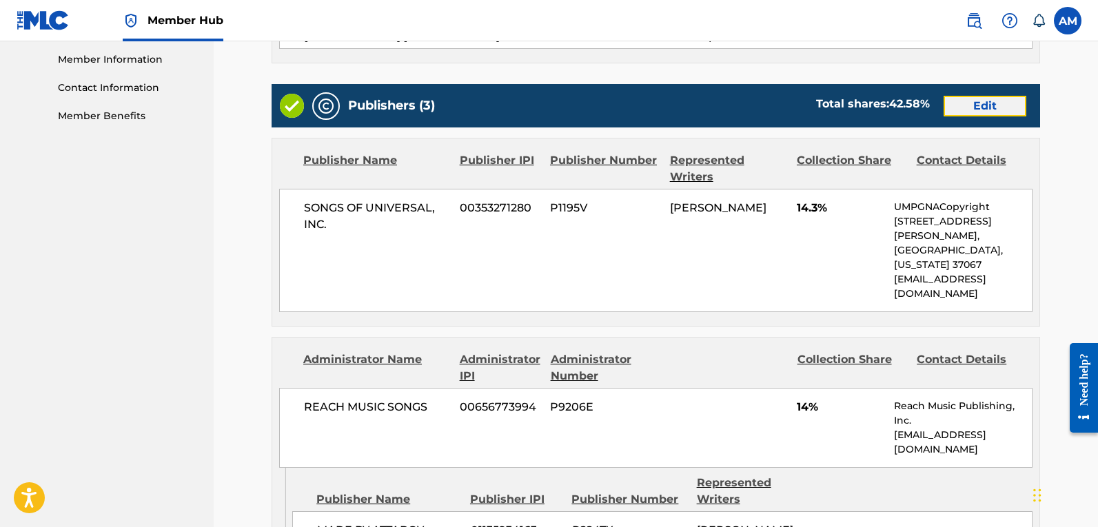
click at [999, 105] on link "Edit" at bounding box center [985, 106] width 83 height 21
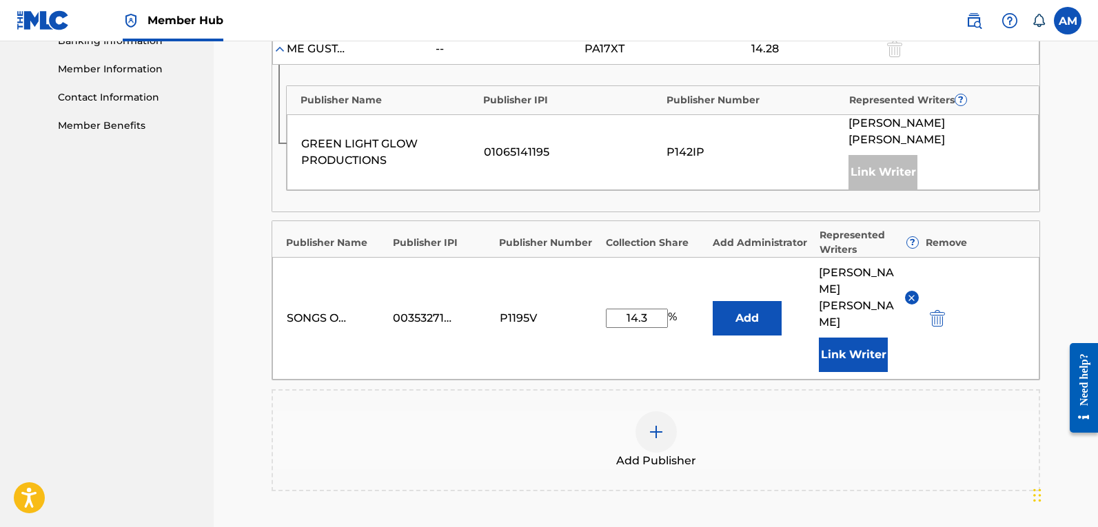
scroll to position [621, 0]
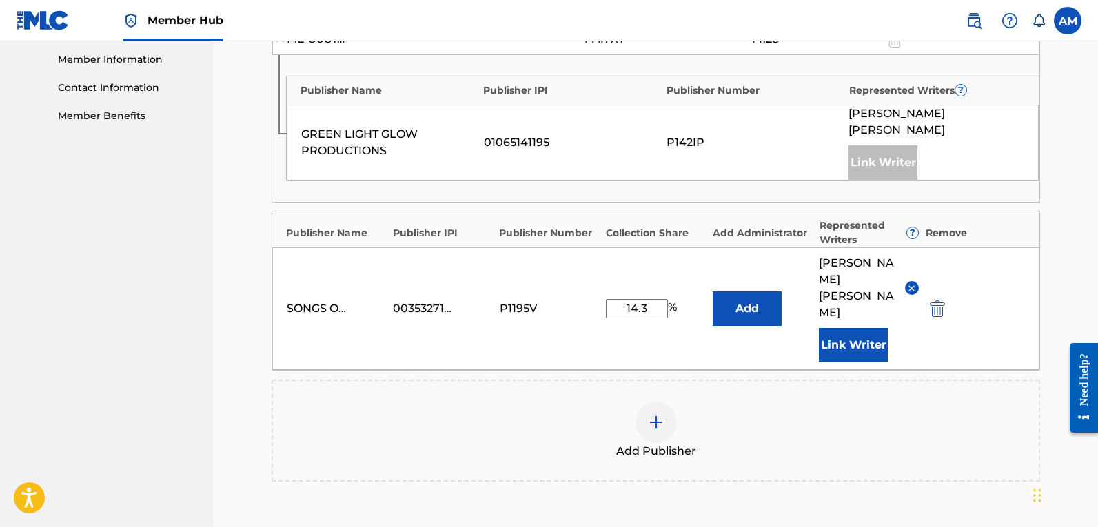
click at [683, 443] on span "Add Publisher" at bounding box center [656, 451] width 80 height 17
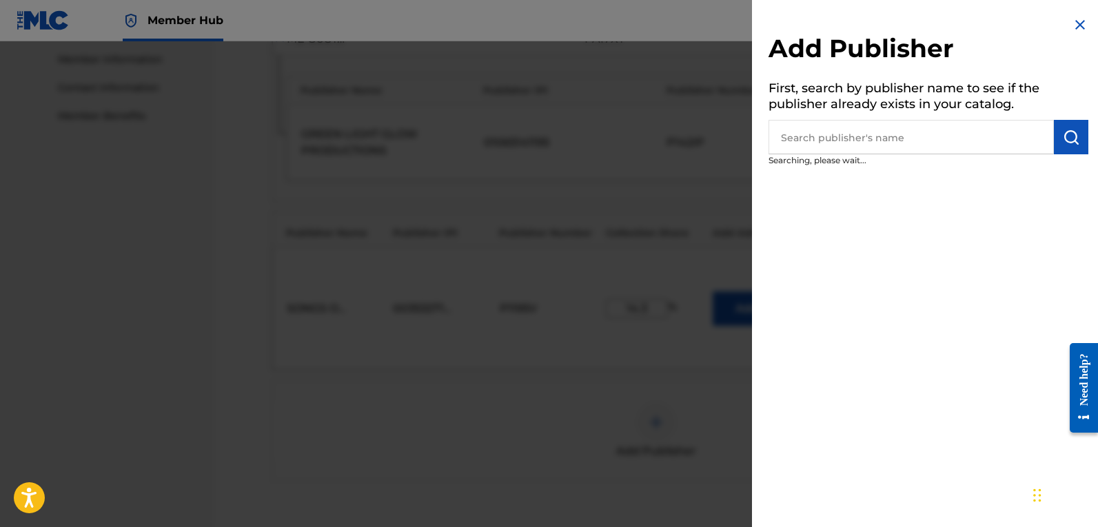
click at [954, 127] on input "text" at bounding box center [911, 137] width 285 height 34
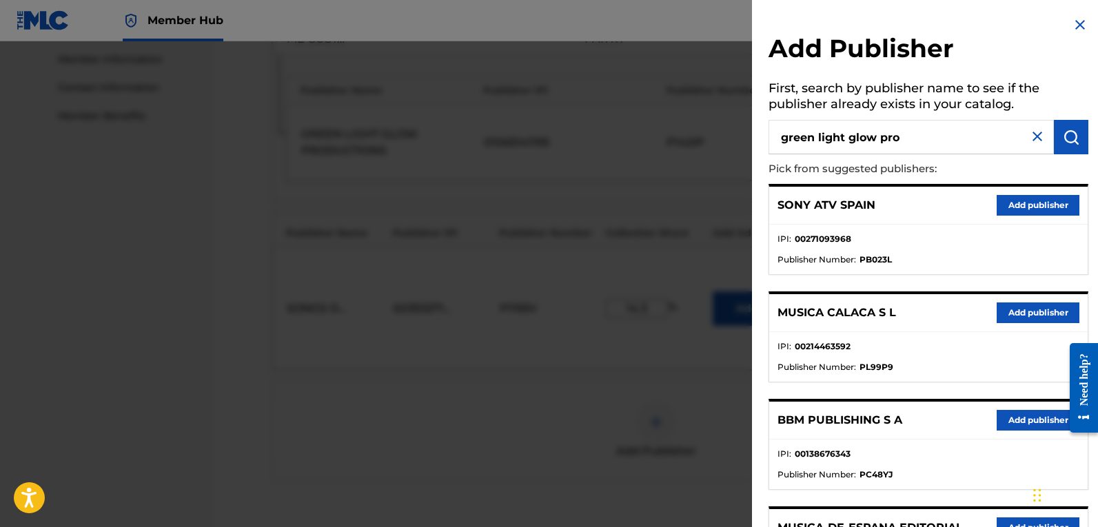
type input "green light glow pro"
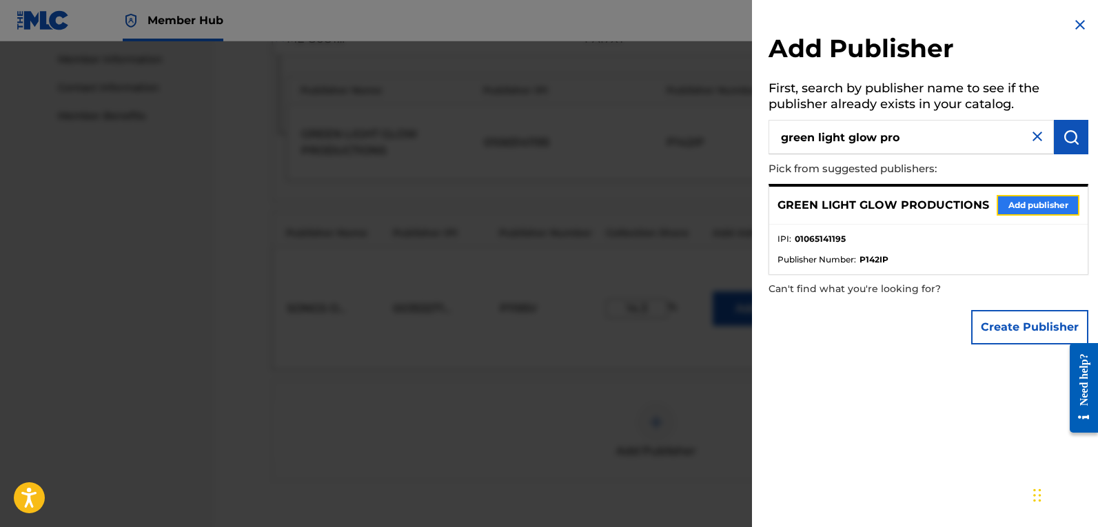
click at [1018, 199] on button "Add publisher" at bounding box center [1038, 205] width 83 height 21
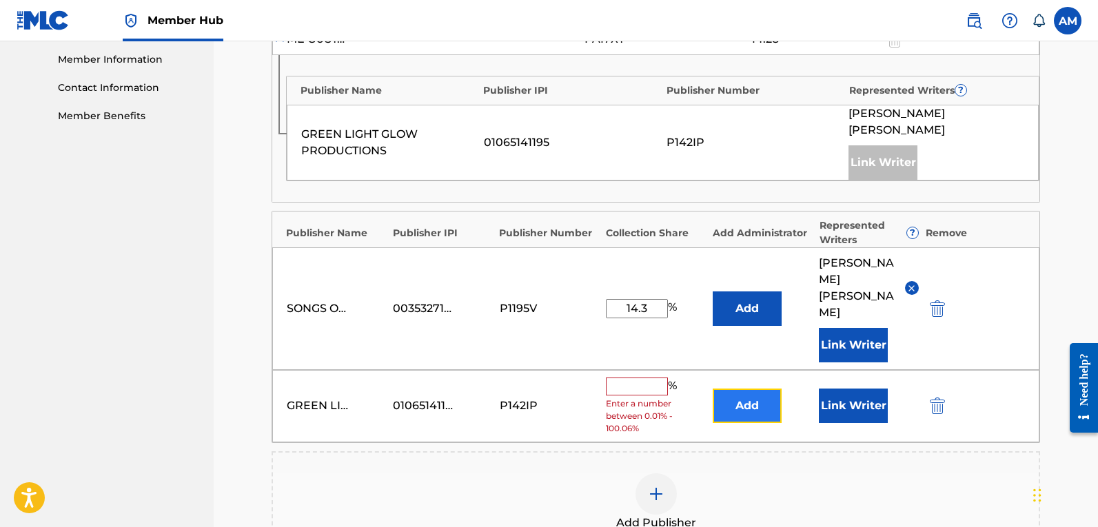
click at [731, 389] on button "Add" at bounding box center [747, 406] width 69 height 34
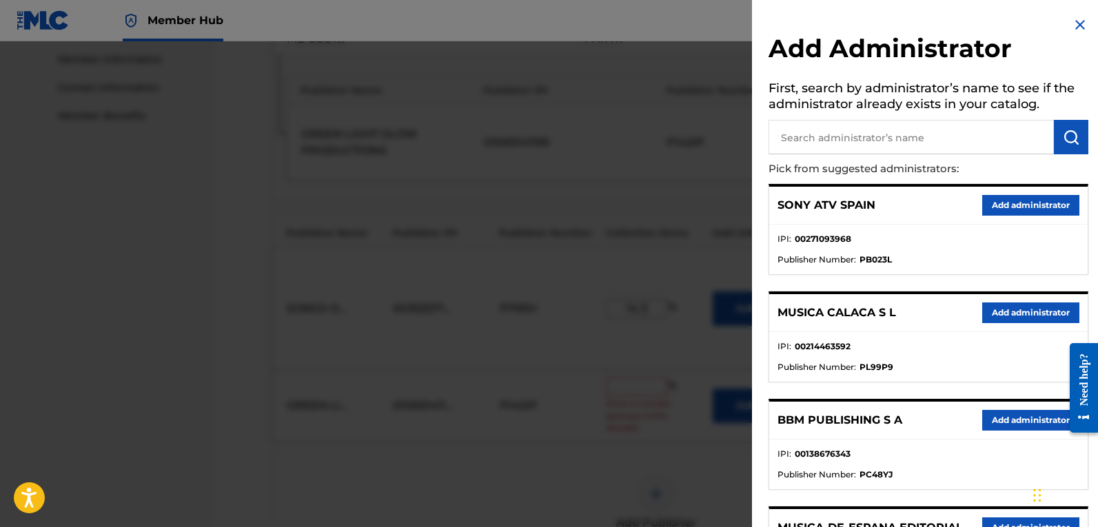
click at [916, 146] on input "text" at bounding box center [911, 137] width 285 height 34
click at [951, 135] on input "text" at bounding box center [911, 137] width 285 height 34
paste input "Universal Songs Of PolyGram"
click at [837, 144] on input "Universal Songs Of PolyGram" at bounding box center [911, 137] width 285 height 34
type input "Universal - Songs Of PolyGram"
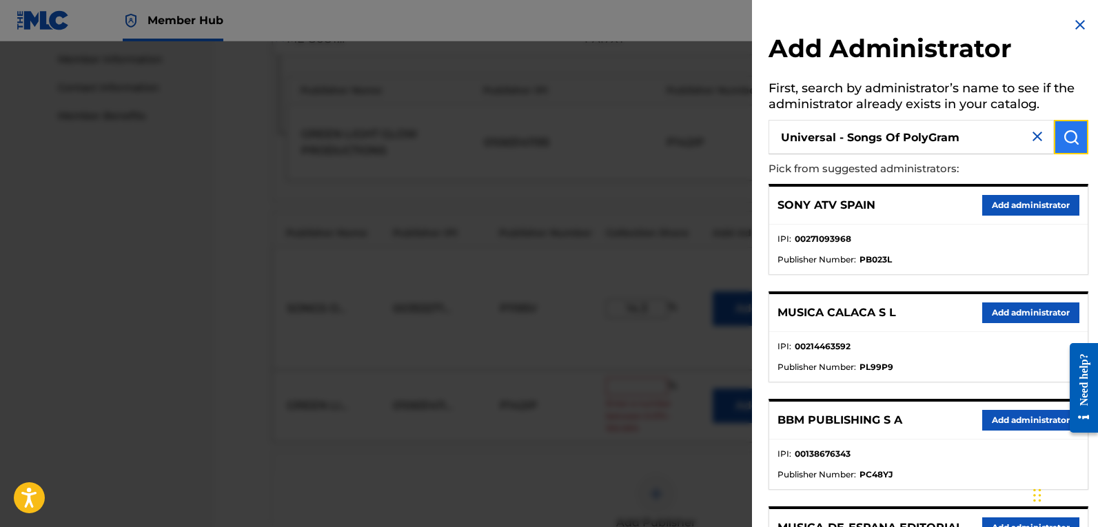
click at [1063, 132] on img "submit" at bounding box center [1071, 137] width 17 height 17
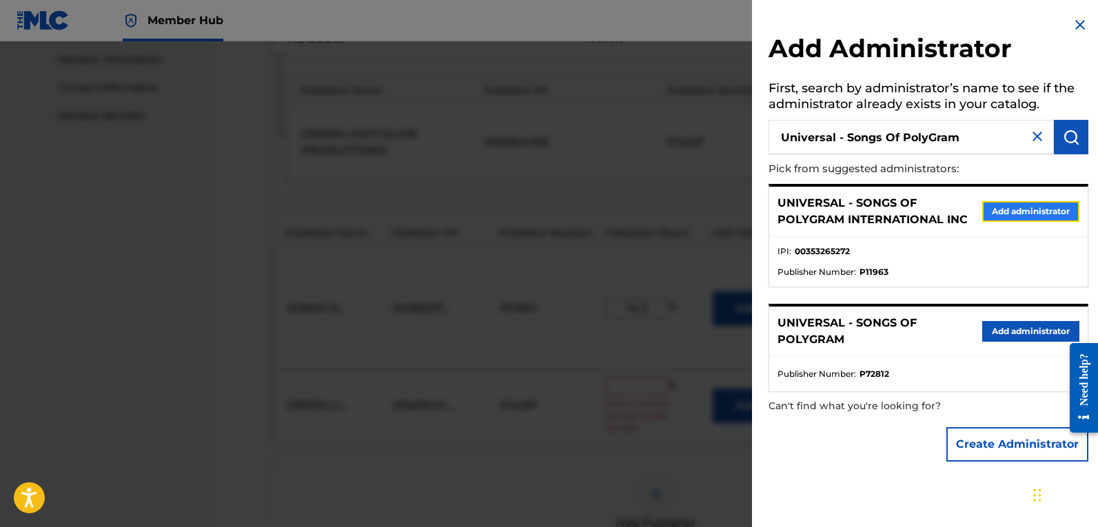
click at [1036, 206] on button "Add administrator" at bounding box center [1031, 211] width 97 height 21
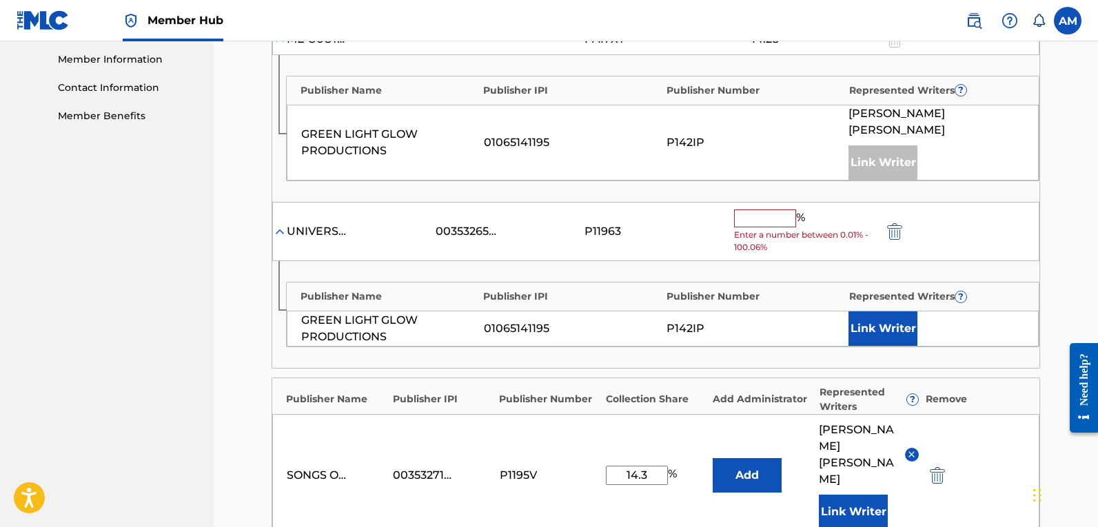
click at [767, 210] on input "text" at bounding box center [765, 219] width 62 height 18
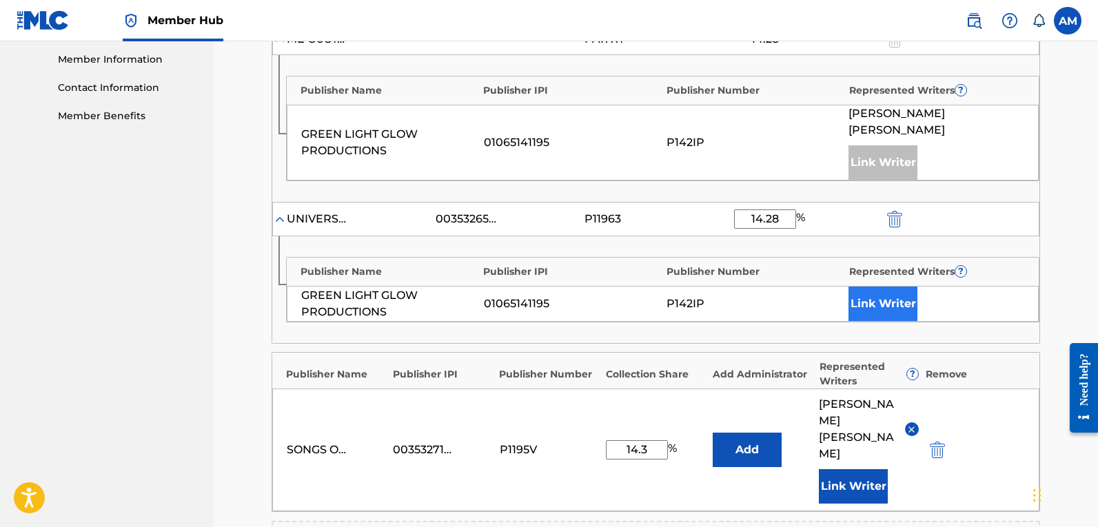
type input "14.28"
click at [885, 287] on button "Link Writer" at bounding box center [883, 304] width 69 height 34
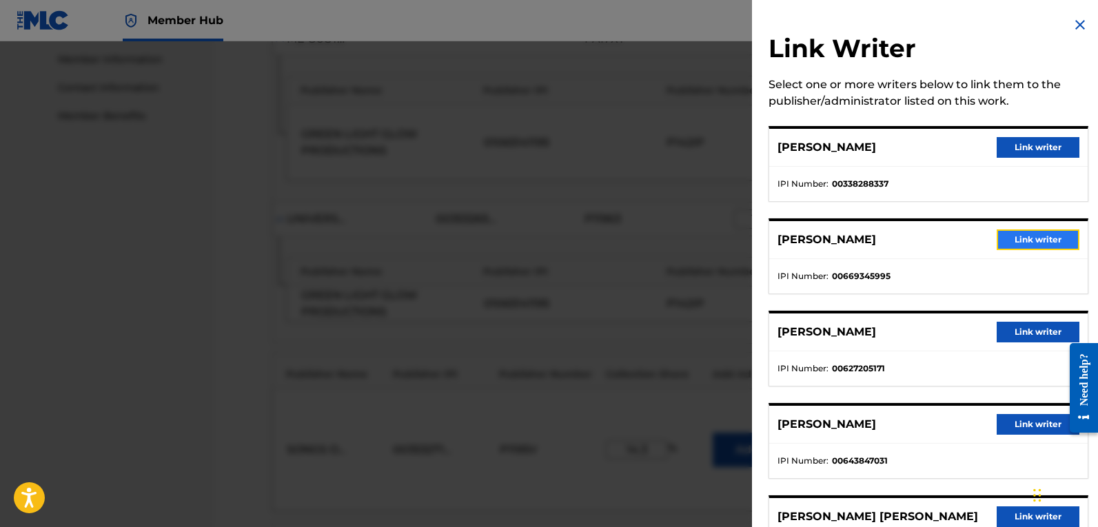
click at [1029, 242] on button "Link writer" at bounding box center [1038, 240] width 83 height 21
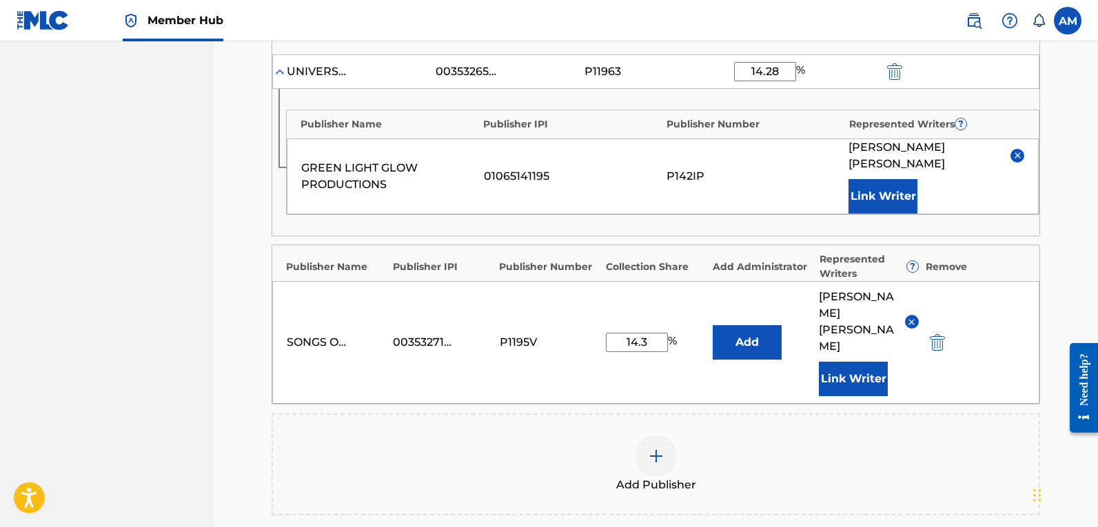
scroll to position [916, 0]
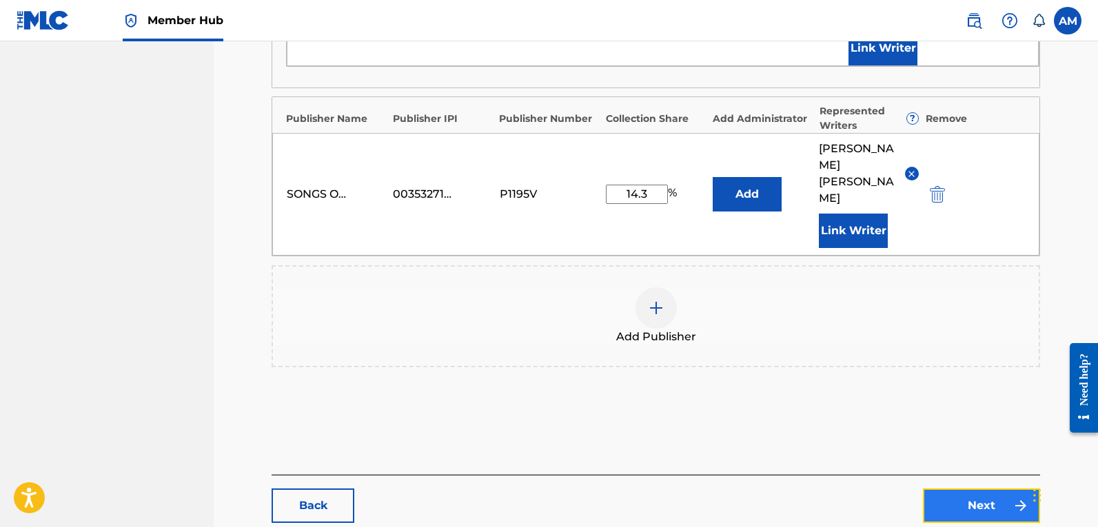
click at [985, 489] on link "Next" at bounding box center [981, 506] width 117 height 34
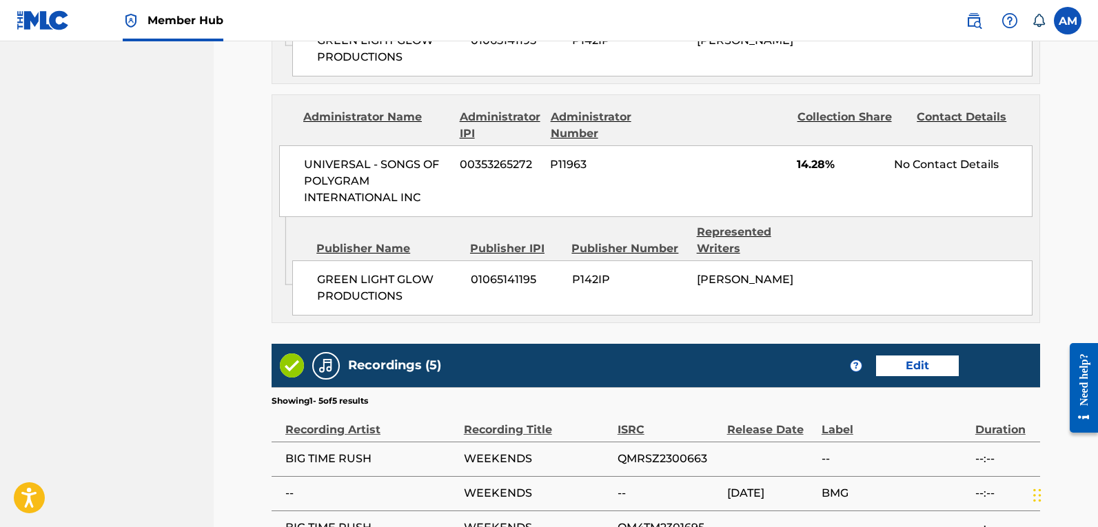
scroll to position [1616, 0]
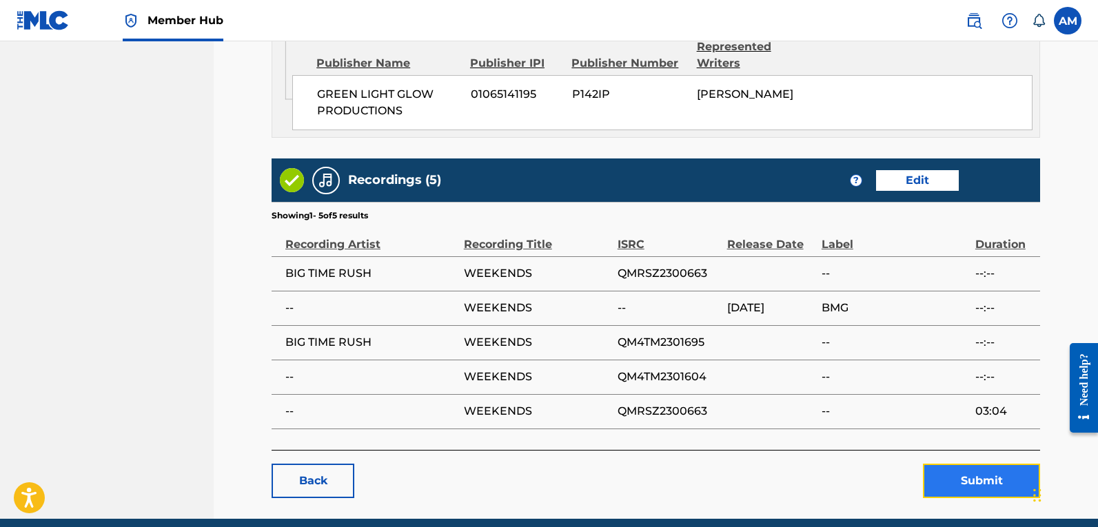
click at [985, 464] on button "Submit" at bounding box center [981, 481] width 117 height 34
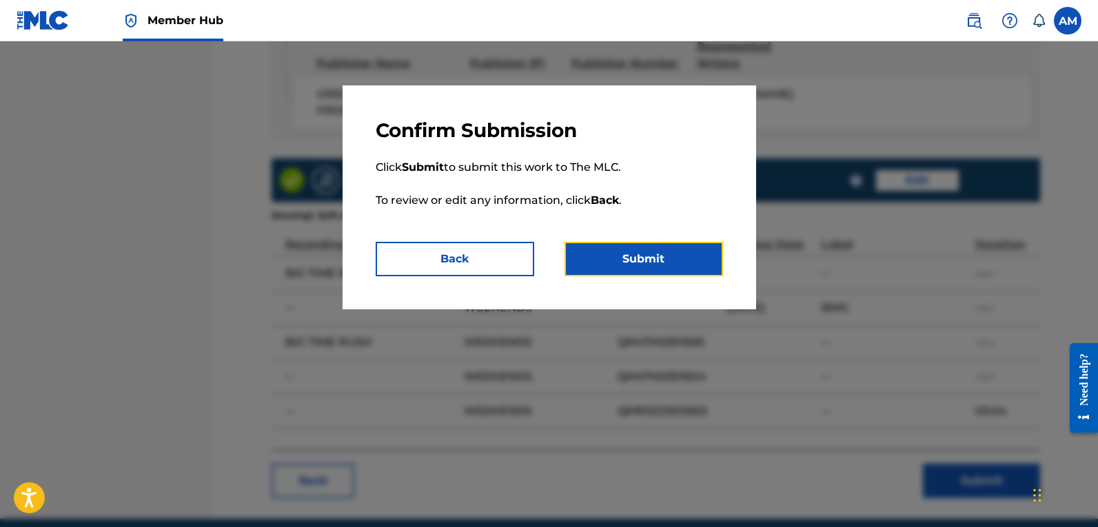
click at [603, 250] on button "Submit" at bounding box center [644, 259] width 159 height 34
